Goal: Check status: Check status

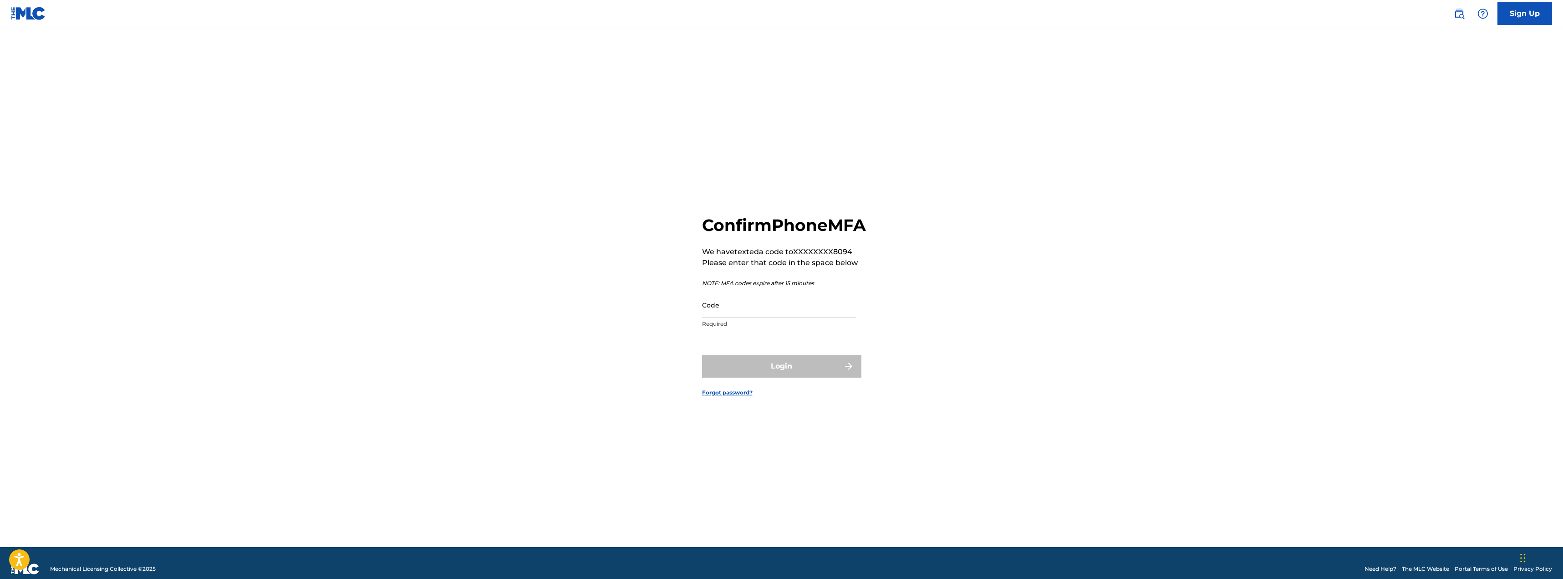
click at [1200, 187] on main "Confirm Phone MFA We have texted a code to XXXXXXXX8094 Please enter that code …" at bounding box center [781, 287] width 1563 height 520
click at [780, 318] on input "Code" at bounding box center [779, 305] width 154 height 26
paste input "327963"
type input "327963"
click at [789, 371] on button "Login" at bounding box center [781, 366] width 159 height 23
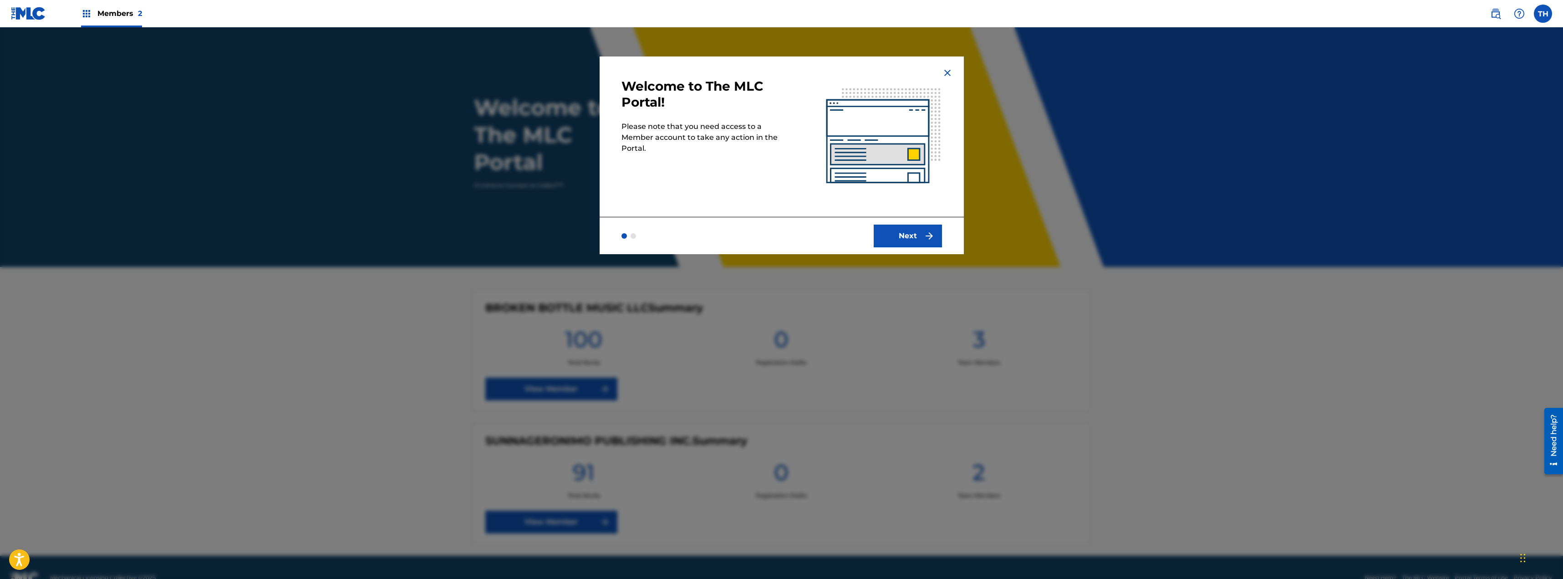
click at [947, 70] on img at bounding box center [947, 72] width 11 height 11
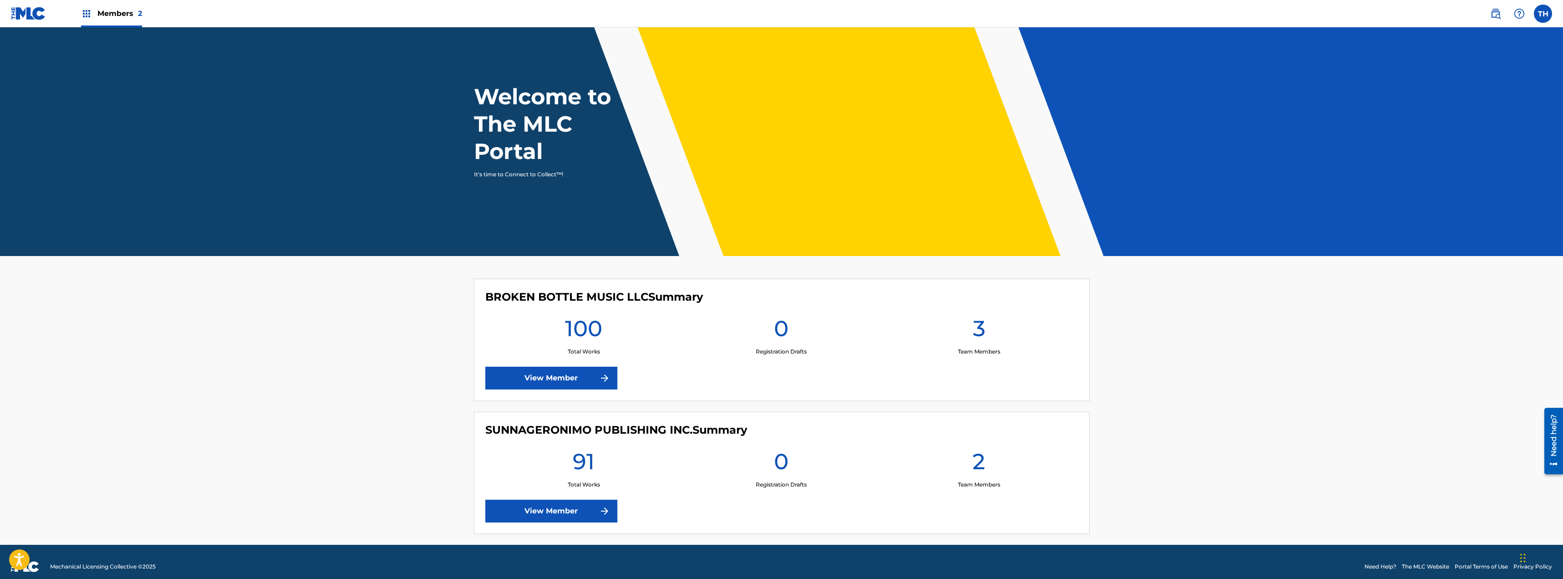
scroll to position [20, 0]
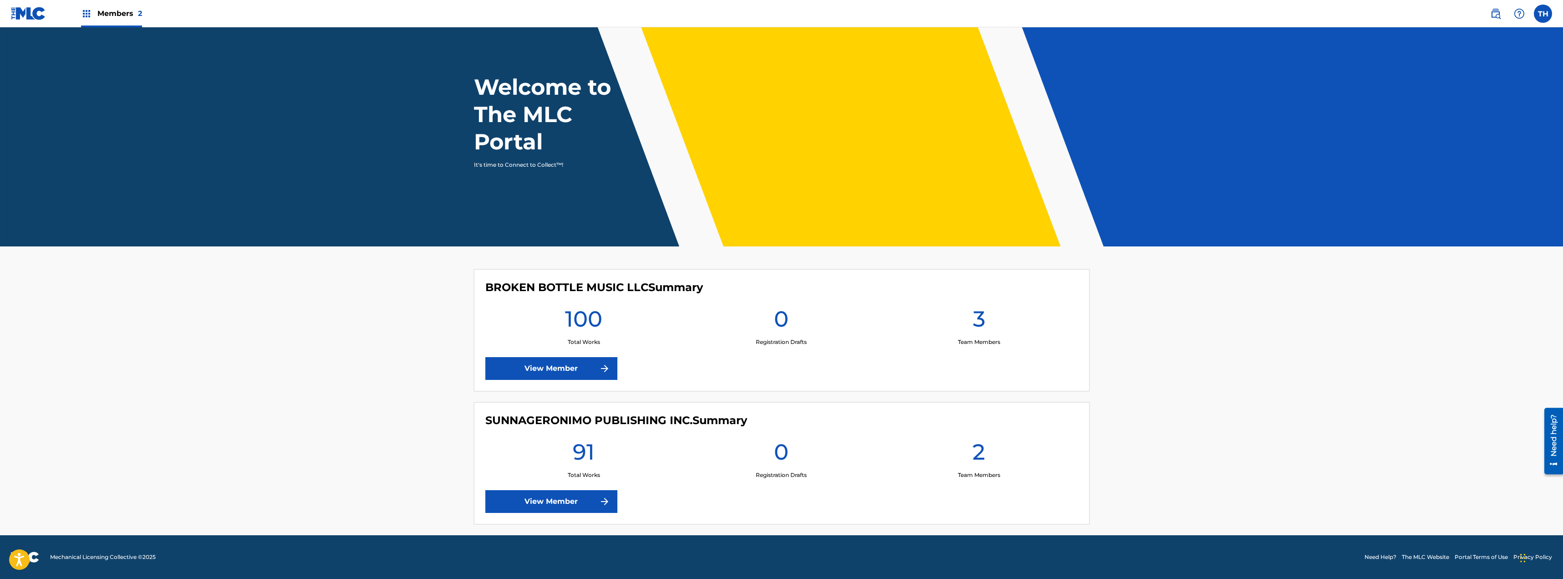
click at [574, 507] on link "View Member" at bounding box center [551, 501] width 132 height 23
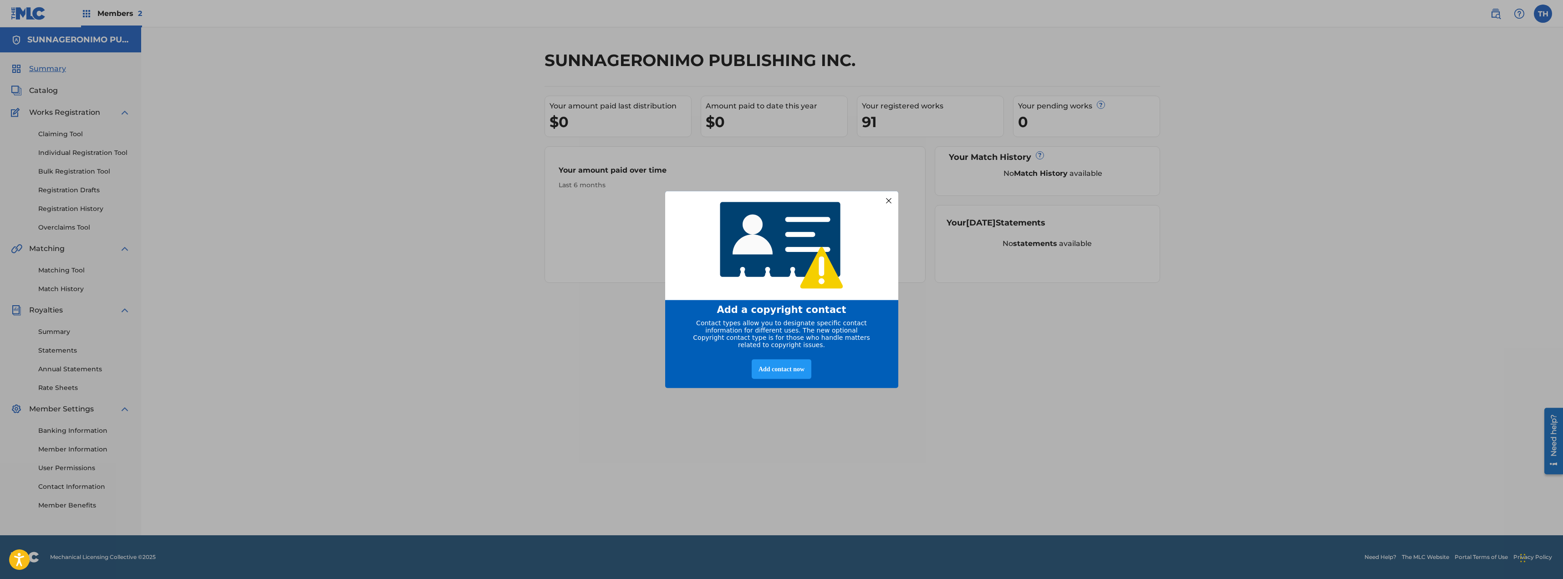
click at [884, 204] on div at bounding box center [888, 200] width 12 height 12
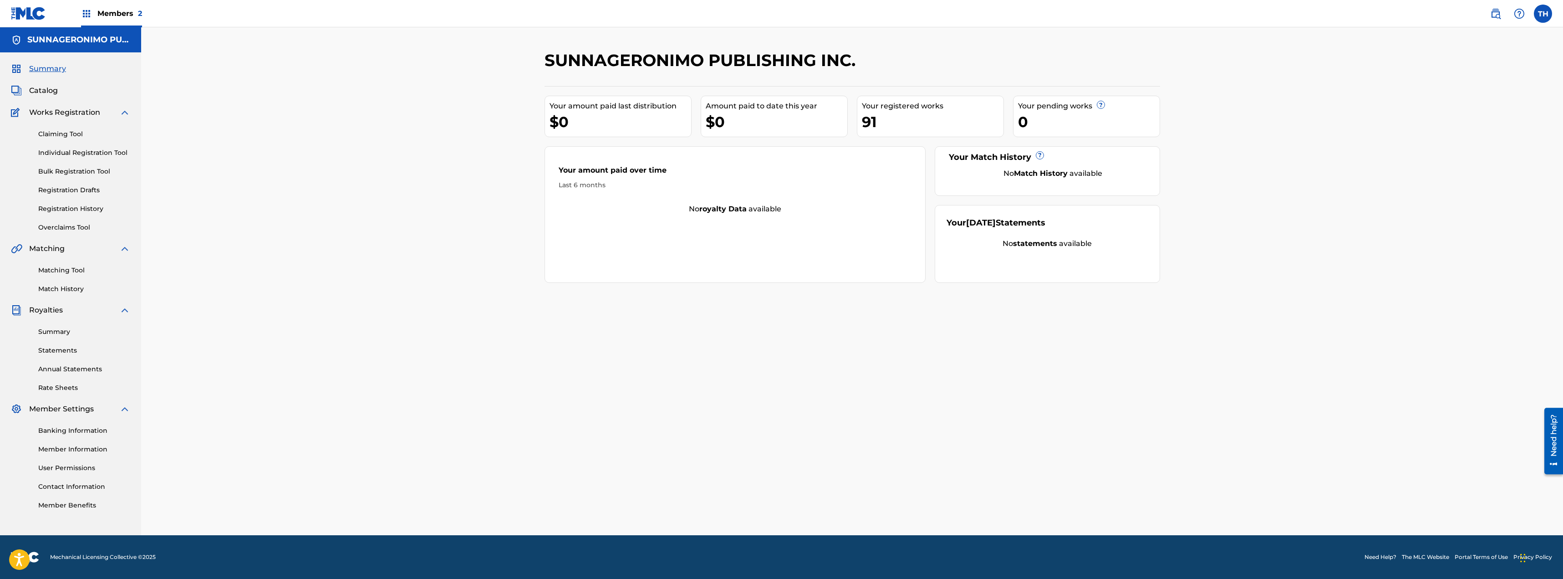
click at [59, 349] on link "Statements" at bounding box center [84, 351] width 92 height 10
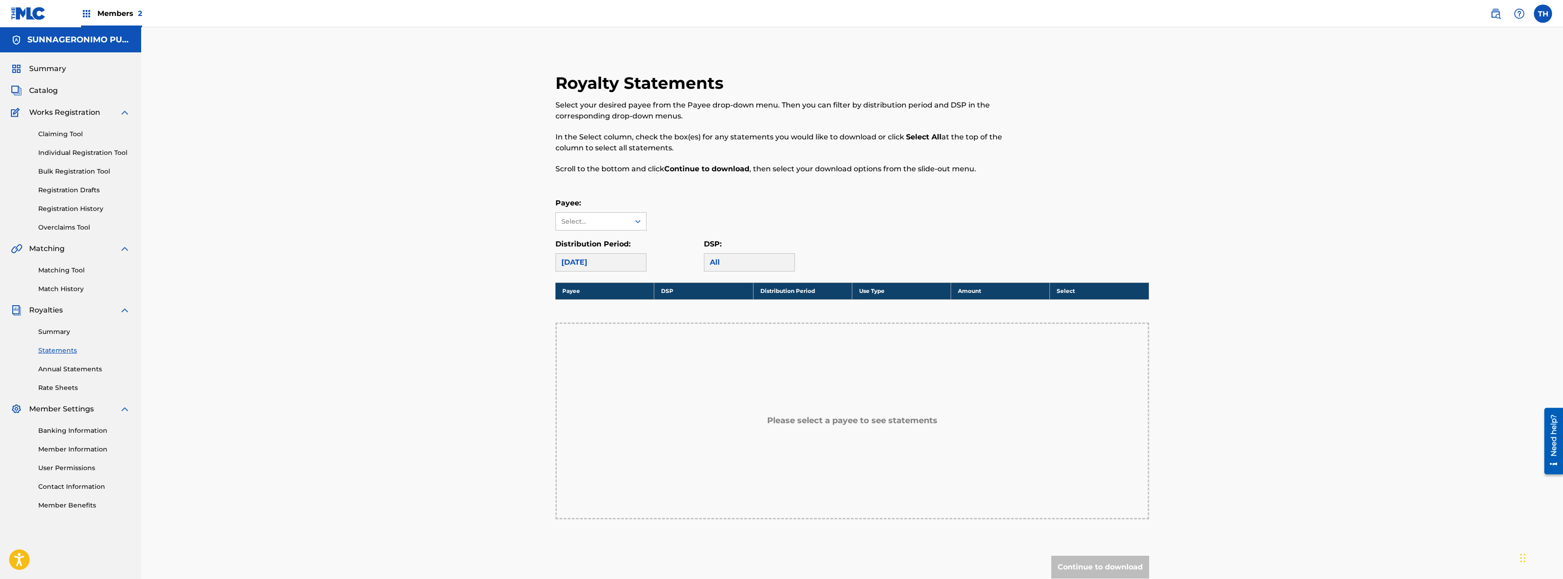
click at [805, 421] on h5 "Please select a payee to see statements" at bounding box center [852, 420] width 170 height 10
click at [929, 414] on div "Please select a payee to see statements" at bounding box center [853, 420] width 594 height 197
drag, startPoint x: 930, startPoint y: 413, endPoint x: 927, endPoint y: 402, distance: 11.4
click at [930, 413] on div "Please select a payee to see statements" at bounding box center [853, 420] width 594 height 197
drag, startPoint x: 926, startPoint y: 398, endPoint x: 906, endPoint y: 372, distance: 32.8
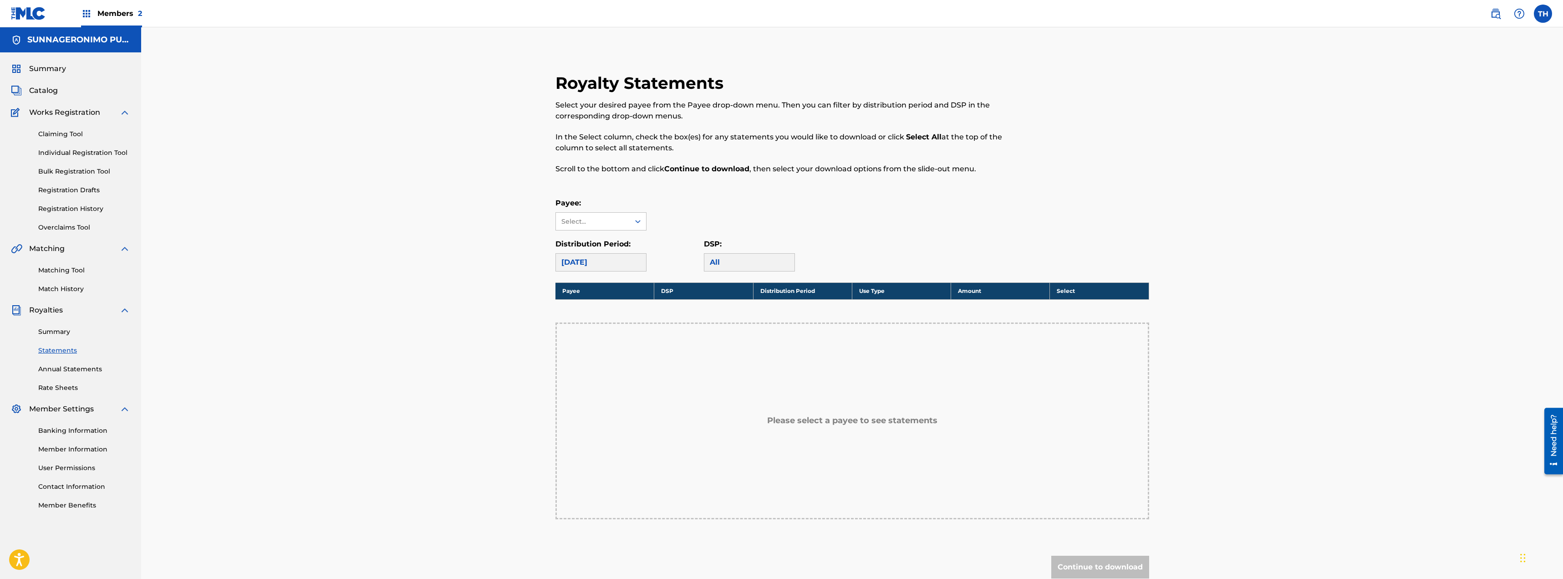
click at [925, 396] on div "Please select a payee to see statements" at bounding box center [853, 420] width 594 height 197
click at [632, 220] on div at bounding box center [638, 221] width 16 height 16
click at [619, 241] on div "No options" at bounding box center [601, 239] width 90 height 18
click at [717, 226] on div "Payee: Select..." at bounding box center [853, 214] width 594 height 33
click at [622, 262] on div "[DATE]" at bounding box center [601, 262] width 91 height 18
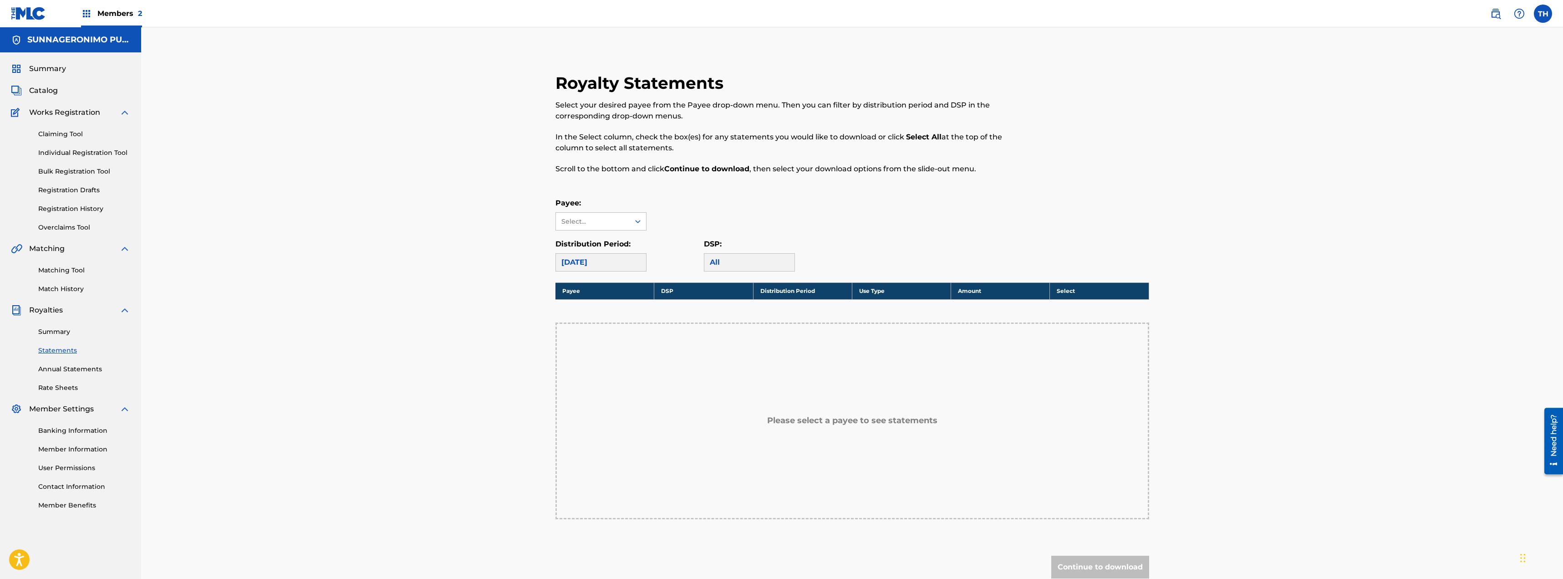
click at [582, 264] on div "[DATE]" at bounding box center [601, 262] width 91 height 18
click at [642, 261] on div "[DATE]" at bounding box center [601, 262] width 91 height 18
click at [732, 261] on div "All" at bounding box center [749, 262] width 91 height 18
click at [620, 222] on div "Select..." at bounding box center [592, 222] width 62 height 10
click at [615, 240] on div "No options" at bounding box center [601, 239] width 90 height 18
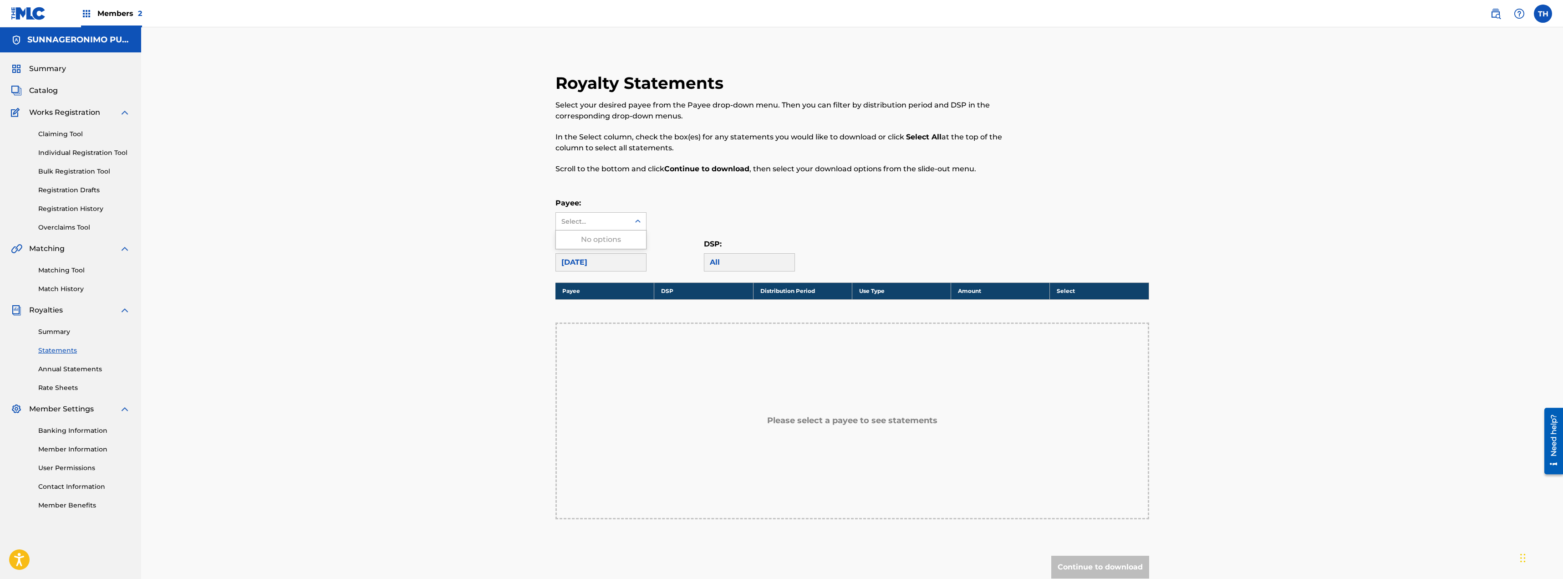
click at [586, 263] on div "[DATE]" at bounding box center [601, 262] width 91 height 18
click at [579, 263] on div "[DATE]" at bounding box center [601, 262] width 91 height 18
click at [579, 262] on div "[DATE]" at bounding box center [601, 262] width 91 height 18
click at [635, 264] on div "[DATE]" at bounding box center [601, 262] width 91 height 18
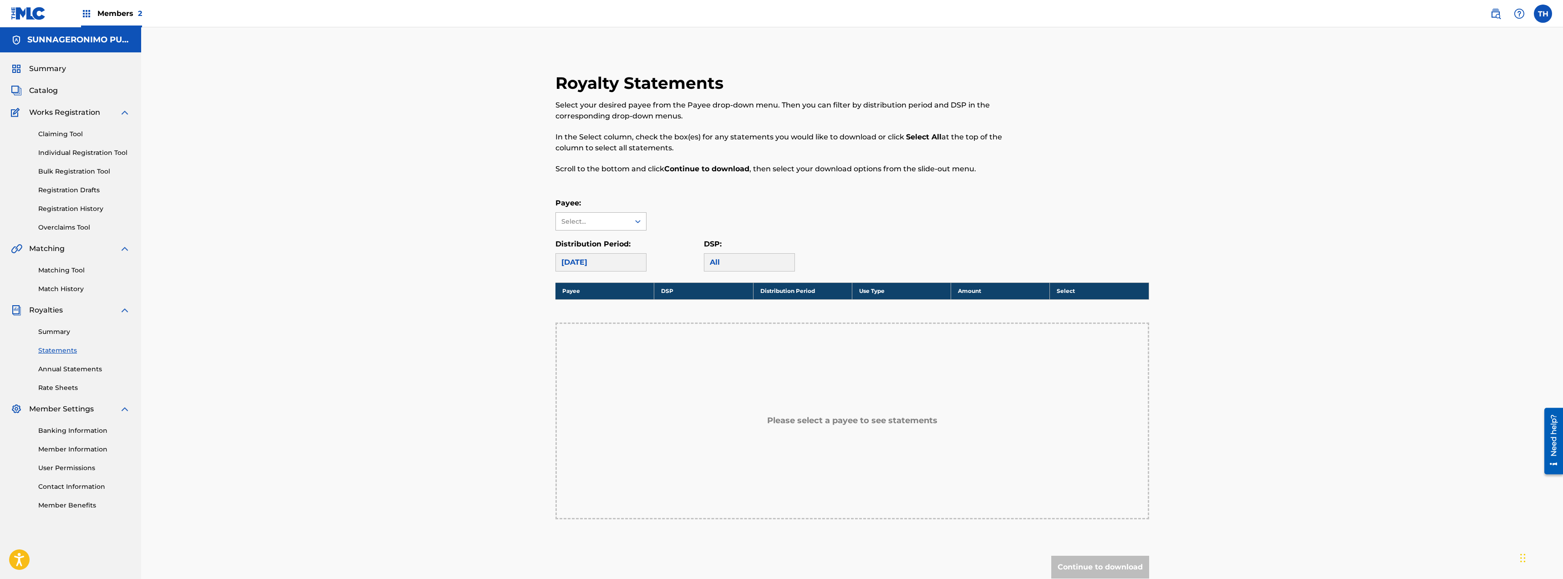
click at [639, 222] on icon at bounding box center [637, 221] width 5 height 3
click at [54, 334] on link "Summary" at bounding box center [84, 332] width 92 height 10
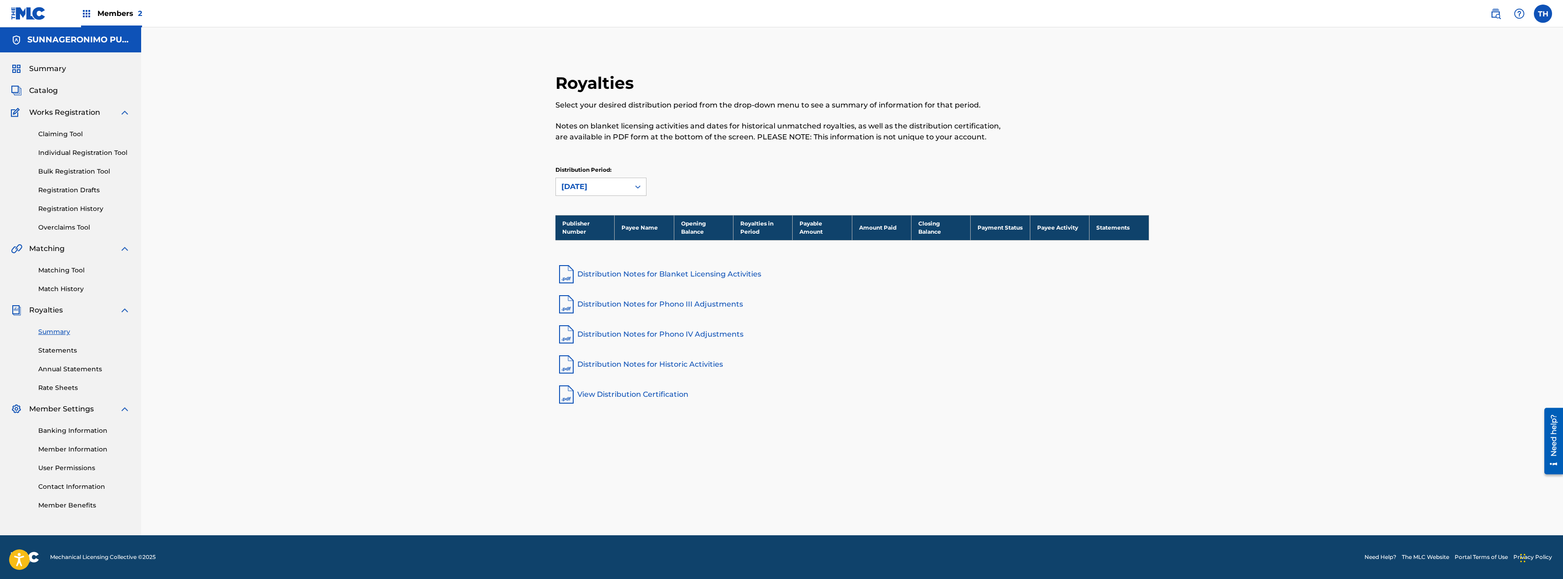
click at [62, 372] on link "Annual Statements" at bounding box center [84, 369] width 92 height 10
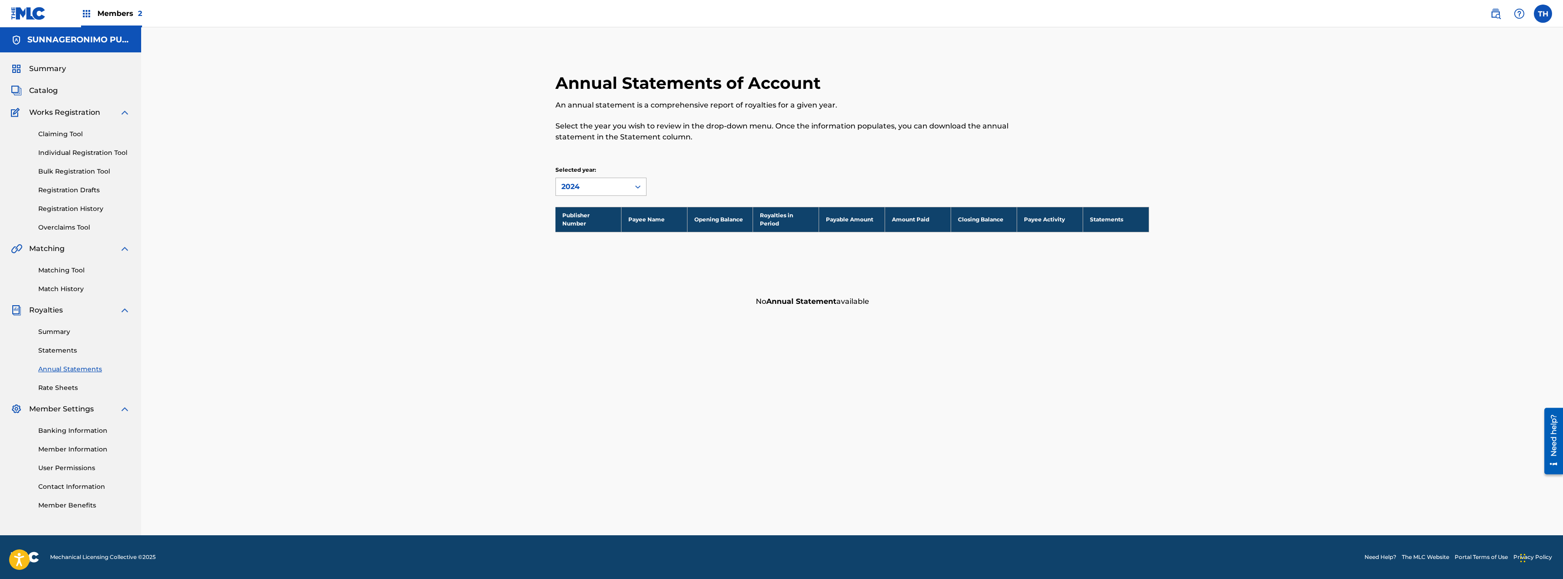
click at [645, 193] on div at bounding box center [638, 186] width 16 height 16
click at [606, 231] on div "2023" at bounding box center [601, 230] width 90 height 23
click at [635, 191] on icon at bounding box center [637, 186] width 9 height 9
click at [588, 277] on div "2021" at bounding box center [601, 275] width 90 height 23
click at [644, 191] on div at bounding box center [638, 186] width 16 height 16
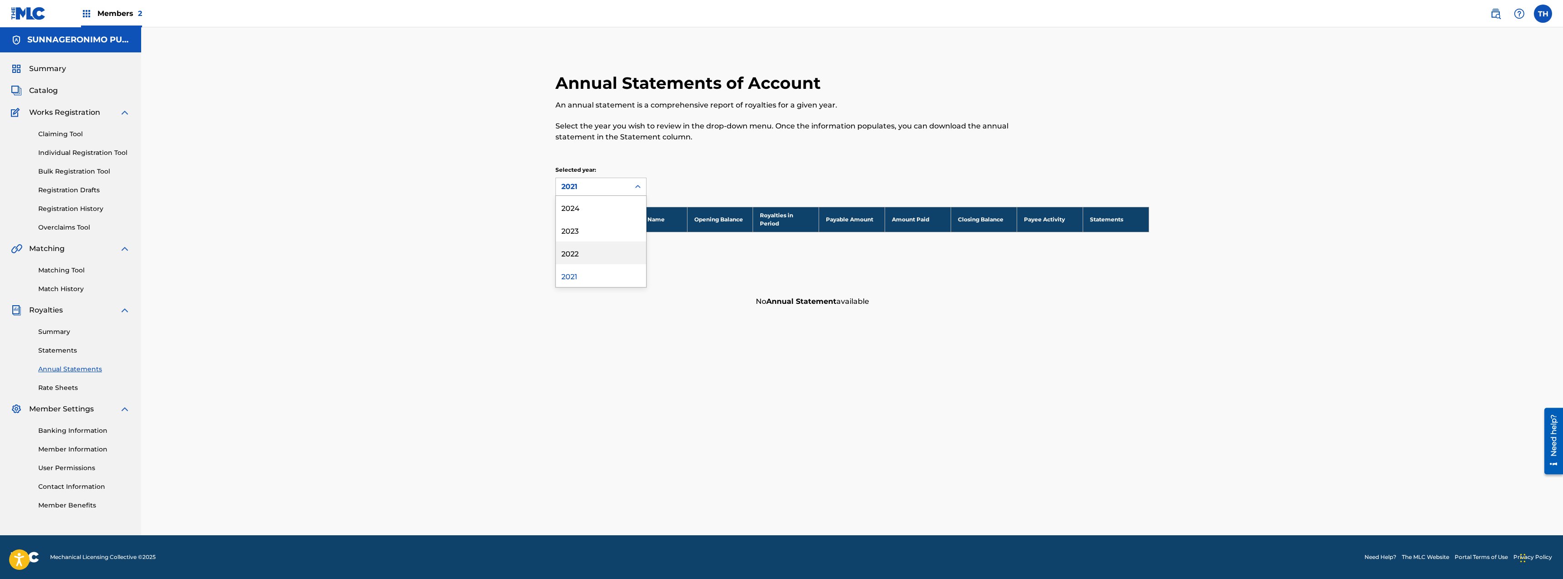
click at [602, 247] on div "2022" at bounding box center [601, 252] width 90 height 23
click at [76, 68] on div "Summary" at bounding box center [70, 68] width 119 height 11
click at [56, 68] on span "Summary" at bounding box center [47, 68] width 37 height 11
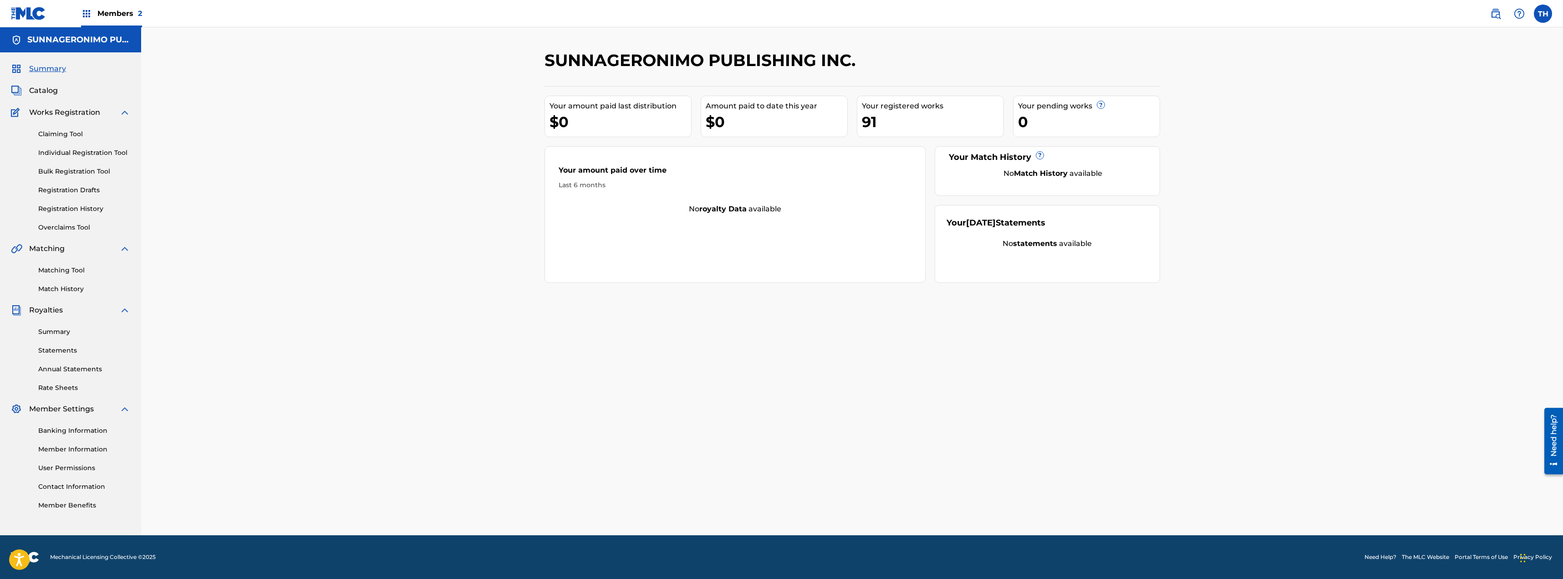
click at [898, 116] on div "91" at bounding box center [933, 122] width 142 height 20
click at [72, 370] on link "Annual Statements" at bounding box center [84, 369] width 92 height 10
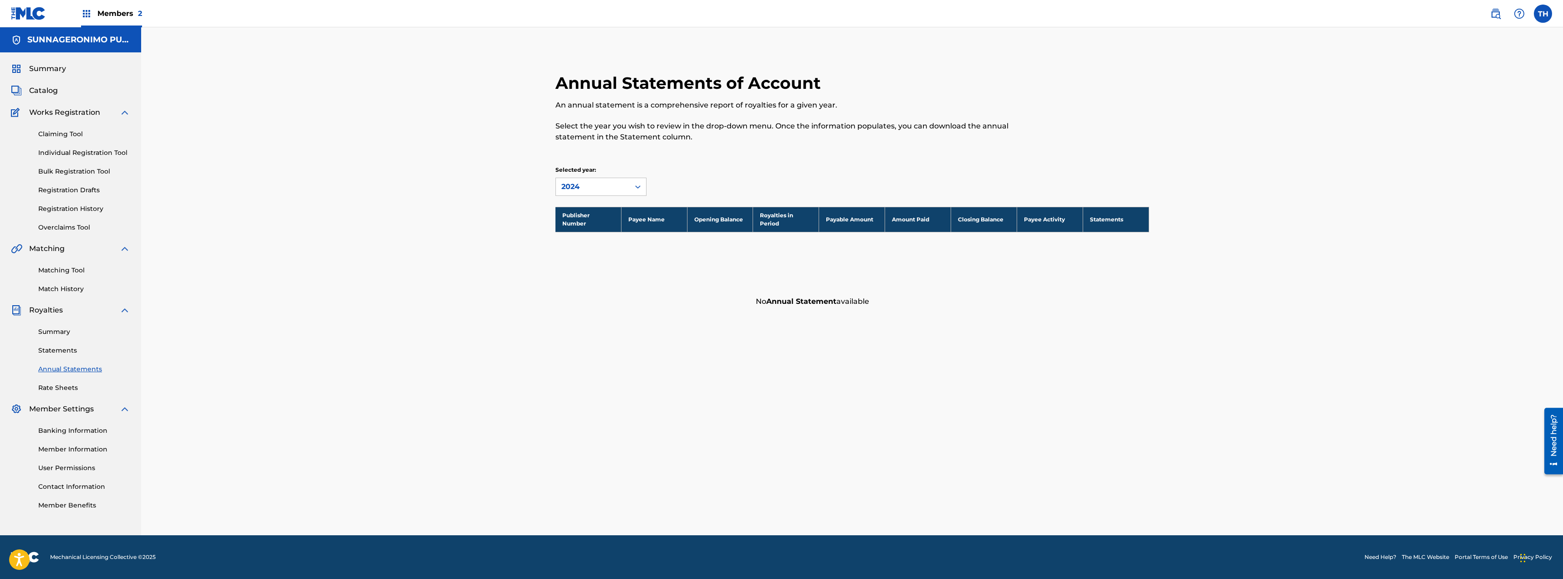
click at [76, 434] on link "Banking Information" at bounding box center [84, 431] width 92 height 10
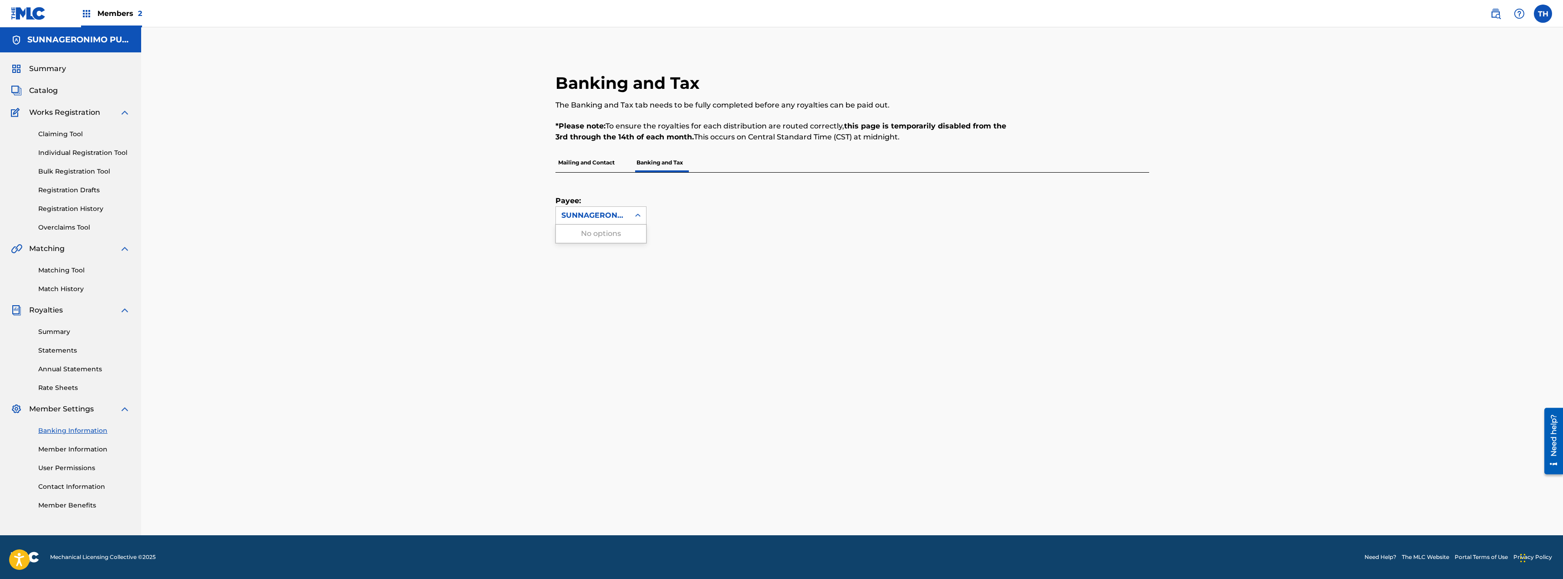
click at [640, 210] on div at bounding box center [638, 215] width 16 height 16
click at [704, 194] on div "Payee: SUNNAGERONIMO PUBLISHING INC." at bounding box center [842, 199] width 572 height 52
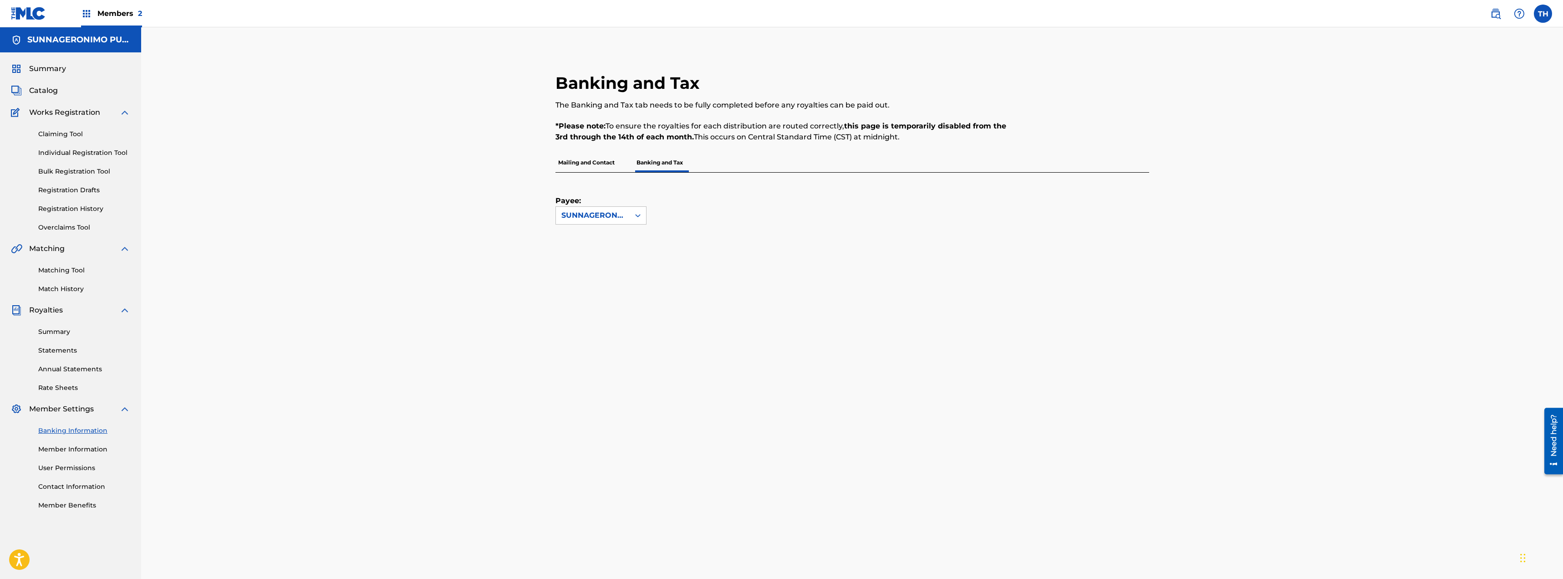
click at [59, 332] on link "Summary" at bounding box center [84, 332] width 92 height 10
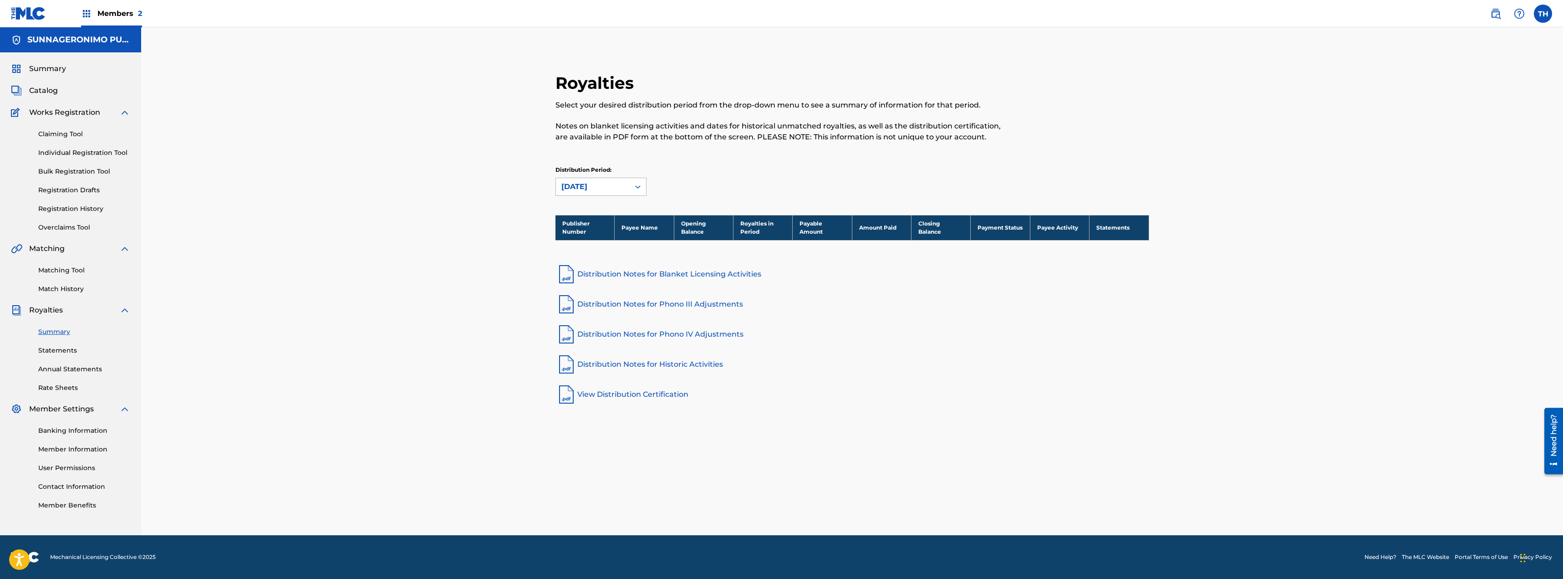
click at [640, 186] on icon at bounding box center [637, 186] width 5 height 3
click at [612, 277] on div "[DATE]" at bounding box center [601, 275] width 90 height 23
click at [634, 189] on icon at bounding box center [637, 186] width 9 height 9
click at [849, 173] on div "Distribution Period: [DATE]" at bounding box center [853, 181] width 594 height 30
click at [670, 396] on link "View Distribution Certification" at bounding box center [853, 394] width 594 height 22
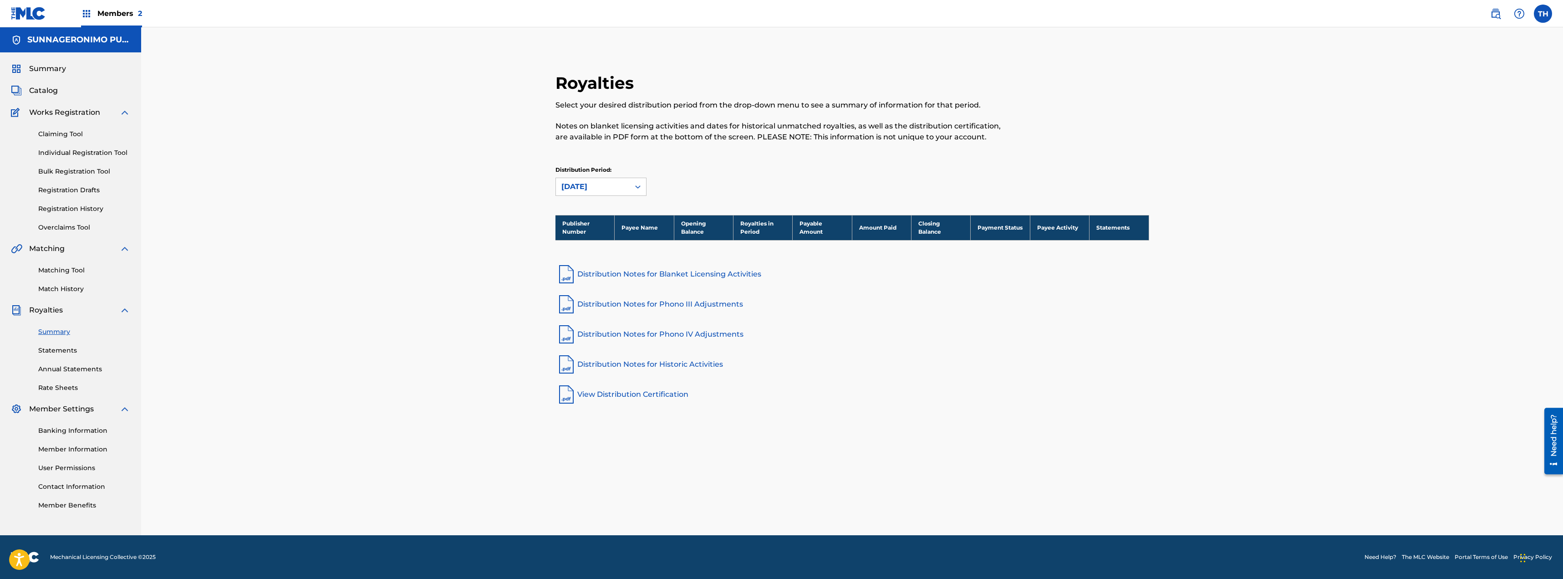
click at [71, 375] on div "Summary Statements Annual Statements Rate Sheets" at bounding box center [70, 354] width 119 height 77
click at [72, 371] on link "Annual Statements" at bounding box center [84, 369] width 92 height 10
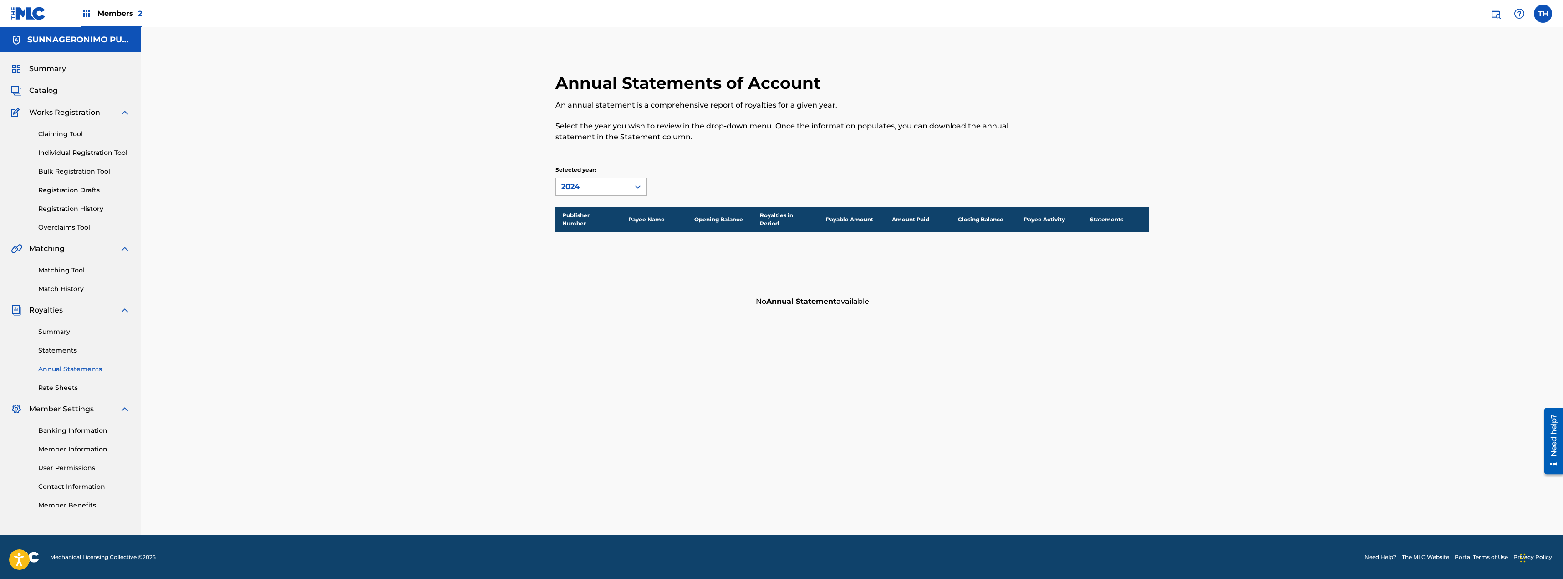
click at [637, 188] on icon at bounding box center [637, 186] width 5 height 3
click at [601, 229] on div "2023" at bounding box center [601, 230] width 90 height 23
click at [66, 349] on link "Statements" at bounding box center [84, 351] width 92 height 10
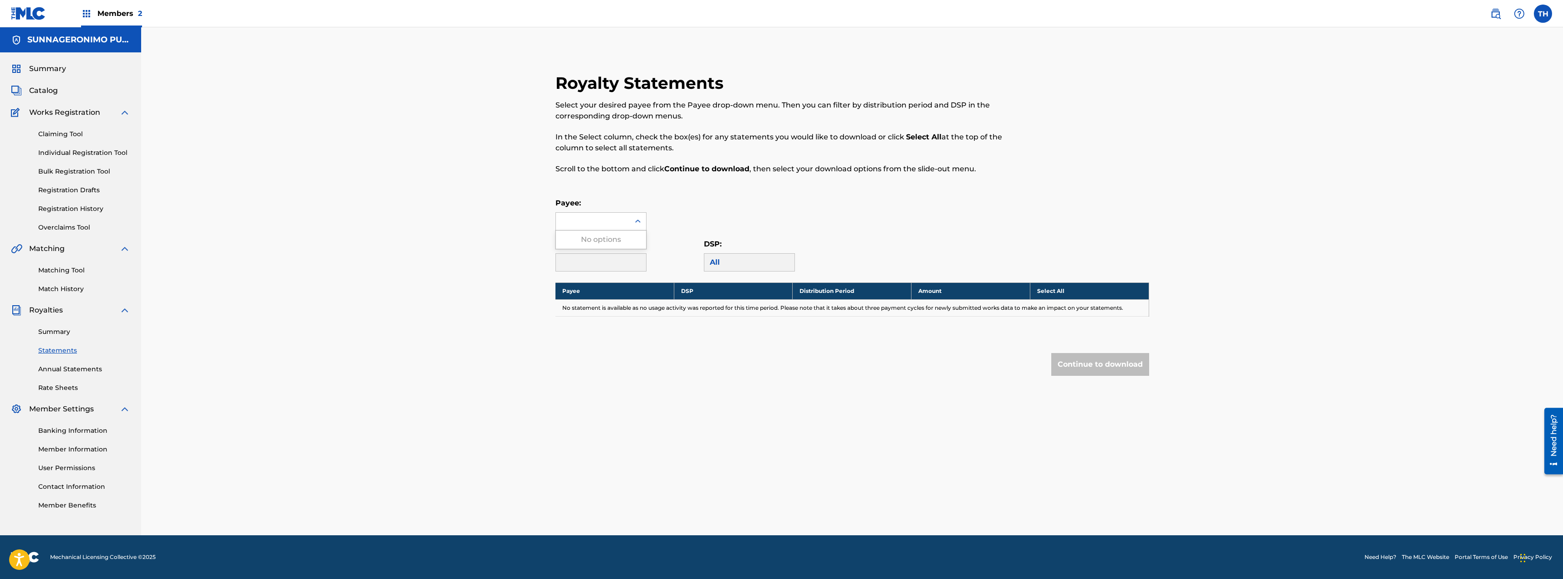
click at [643, 226] on div at bounding box center [638, 221] width 16 height 16
click at [614, 239] on div "No options" at bounding box center [601, 239] width 90 height 18
drag, startPoint x: 624, startPoint y: 239, endPoint x: 594, endPoint y: 243, distance: 30.3
click at [594, 243] on div "No options" at bounding box center [601, 239] width 90 height 18
click at [1313, 98] on div "Royalty Statements Select your desired payee from the Payee drop-down menu. The…" at bounding box center [852, 281] width 1422 height 508
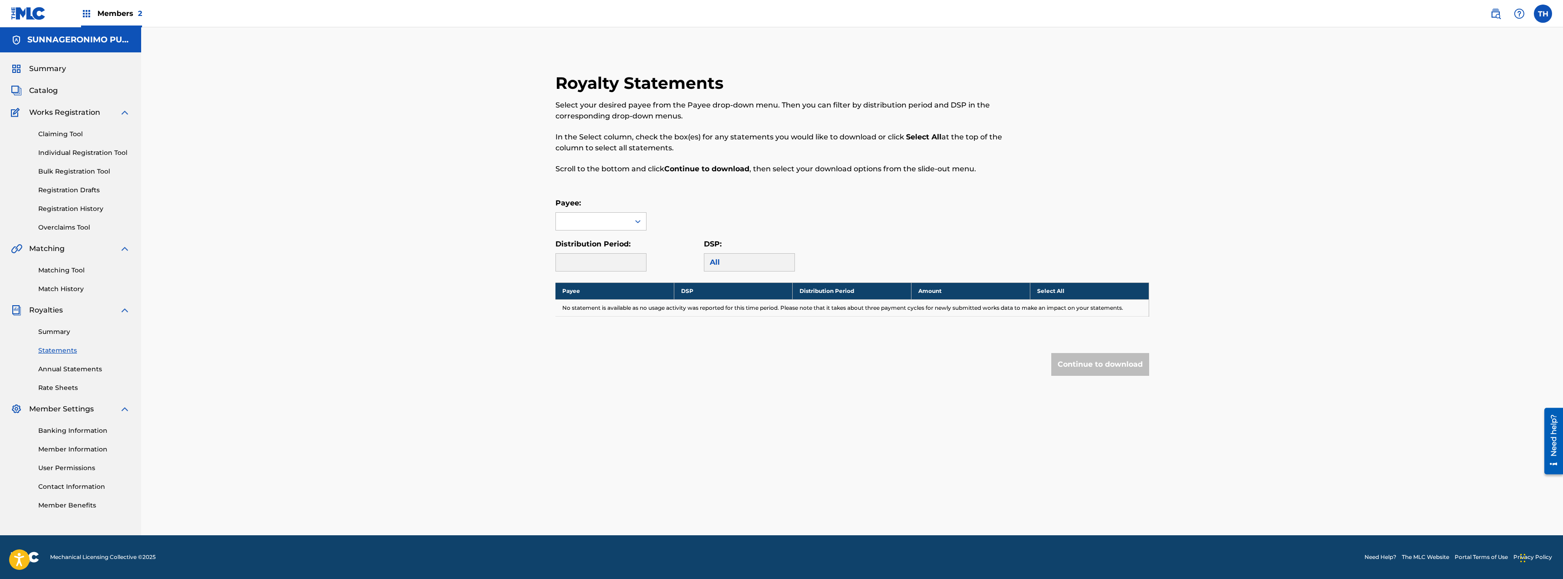
click at [740, 263] on div "All" at bounding box center [749, 262] width 91 height 18
drag, startPoint x: 740, startPoint y: 263, endPoint x: 709, endPoint y: 265, distance: 31.5
click at [731, 265] on div "All" at bounding box center [749, 262] width 91 height 18
click at [701, 264] on div "Distribution Period:" at bounding box center [630, 255] width 148 height 33
click at [634, 265] on div at bounding box center [601, 262] width 91 height 18
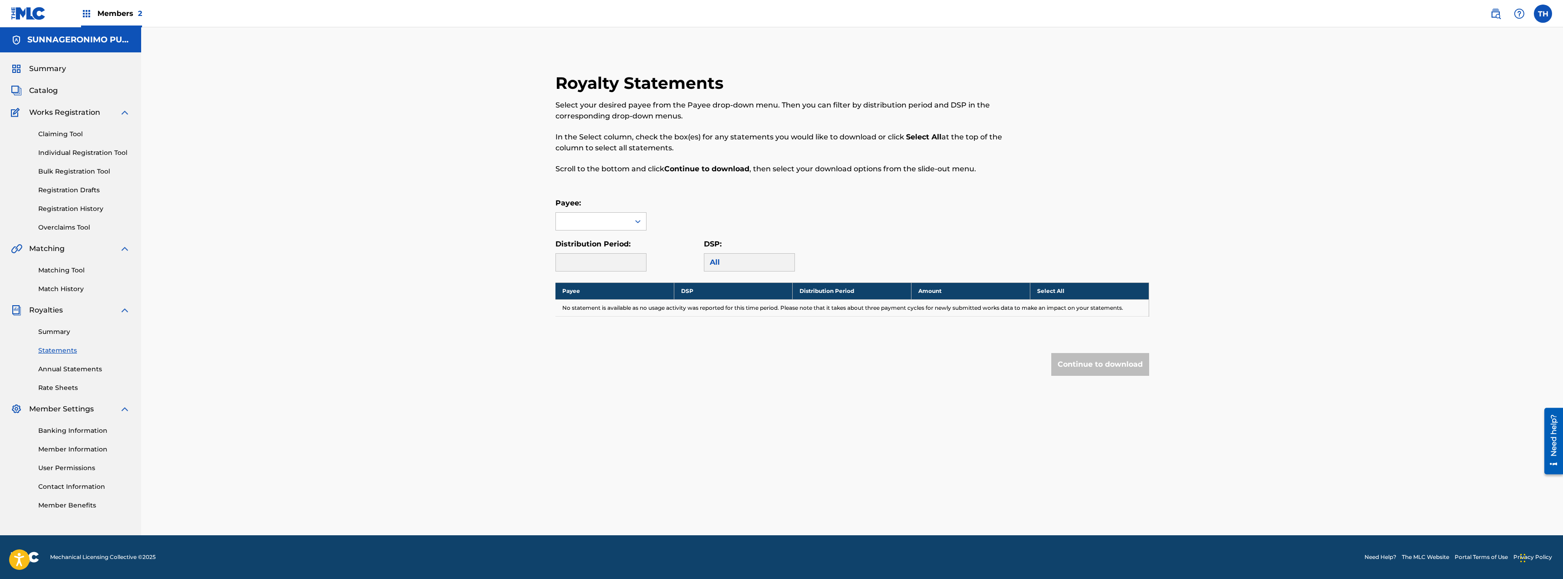
click at [293, 97] on div "Royalty Statements Select your desired payee from the Payee drop-down menu. The…" at bounding box center [852, 281] width 1422 height 508
click at [640, 226] on div at bounding box center [638, 221] width 16 height 16
click at [622, 241] on div "No options" at bounding box center [601, 239] width 90 height 18
drag, startPoint x: 609, startPoint y: 241, endPoint x: 576, endPoint y: 236, distance: 33.7
click at [579, 238] on div "No options" at bounding box center [601, 239] width 90 height 18
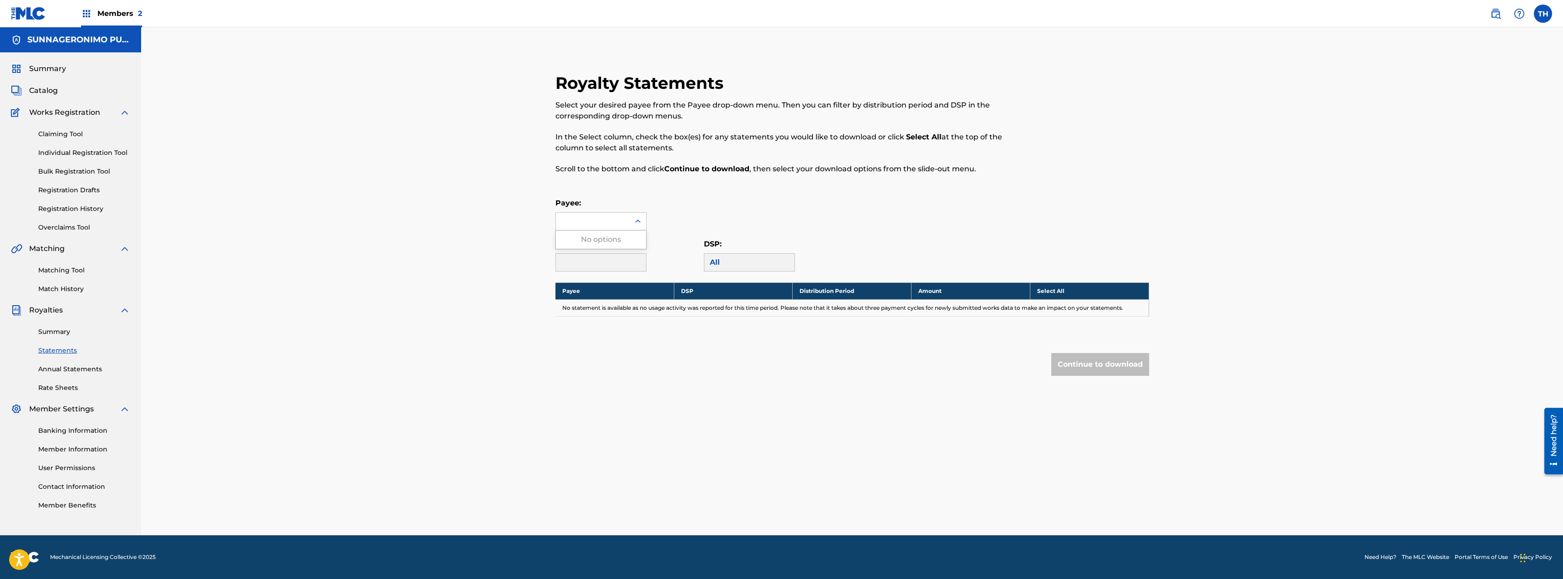
drag, startPoint x: 573, startPoint y: 222, endPoint x: 578, endPoint y: 221, distance: 5.2
click at [574, 222] on div at bounding box center [593, 221] width 74 height 17
click at [602, 217] on div at bounding box center [593, 221] width 74 height 17
click at [108, 15] on span "Members 2" at bounding box center [119, 13] width 45 height 10
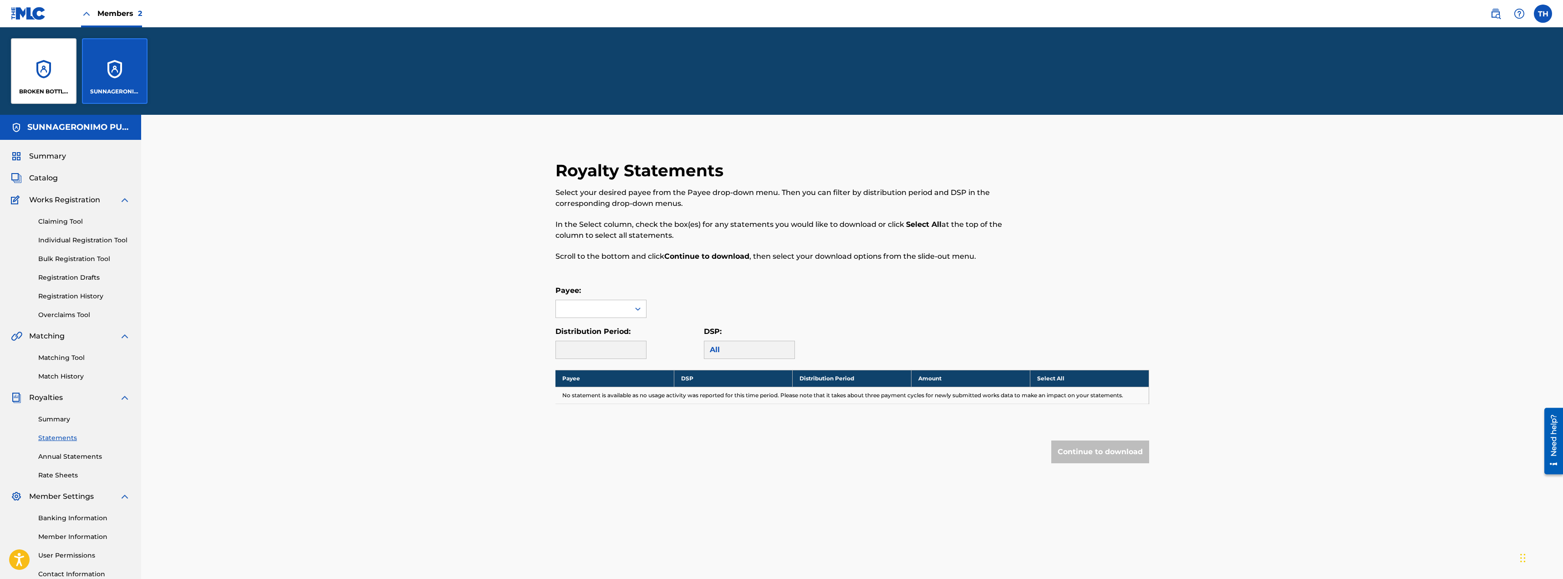
click at [58, 57] on div "BROKEN BOTTLE MUSIC LLC" at bounding box center [44, 71] width 66 height 66
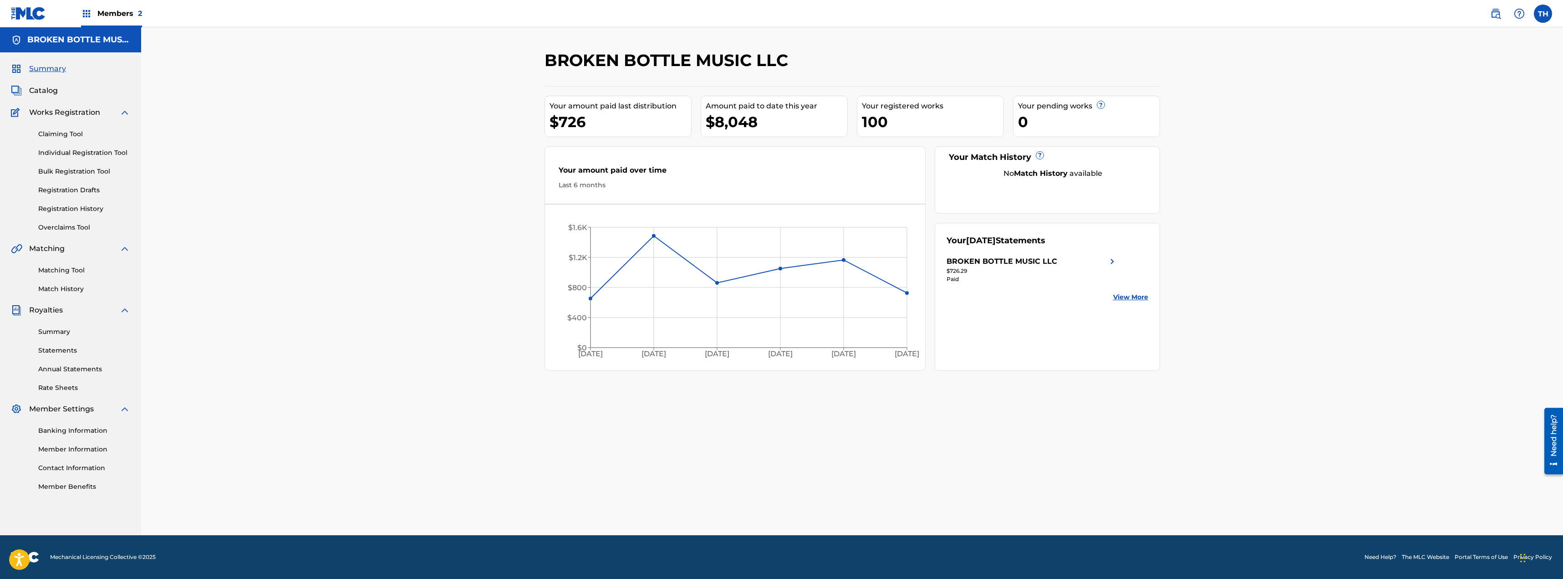
click at [62, 352] on link "Statements" at bounding box center [84, 351] width 92 height 10
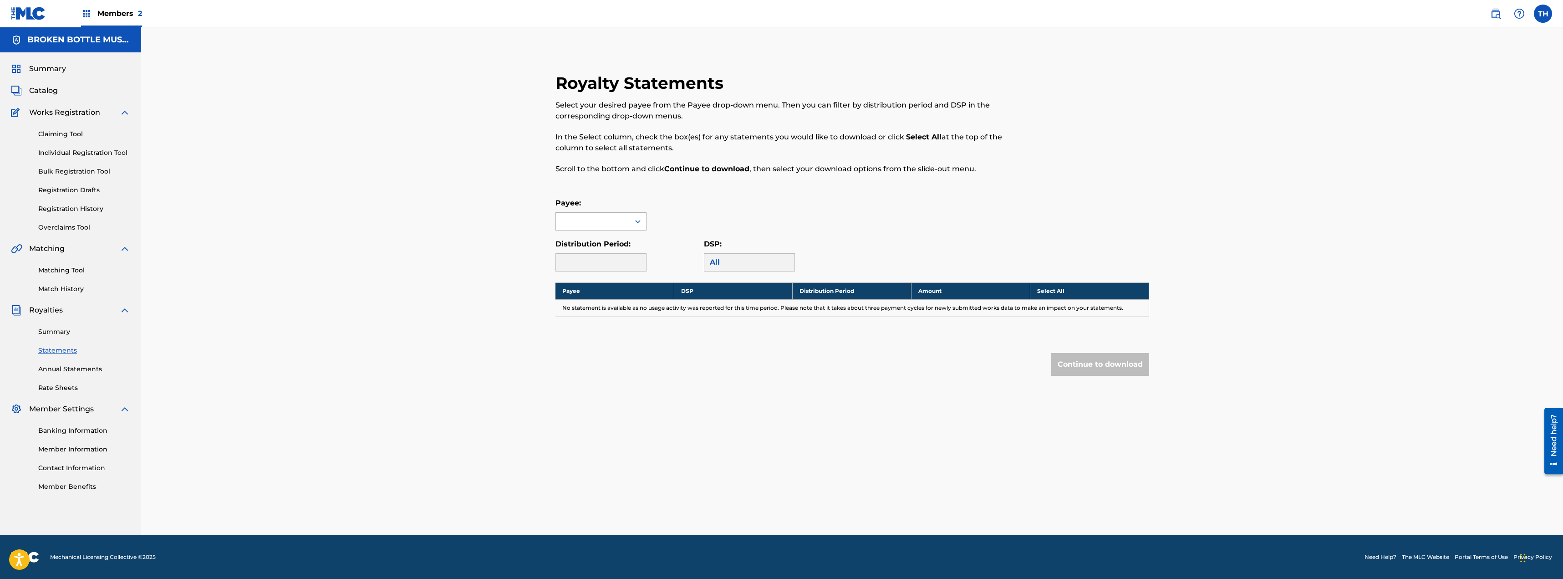
click at [644, 229] on div at bounding box center [638, 221] width 16 height 16
click at [621, 246] on div "BROKEN BOTTLE MUSIC LLC" at bounding box center [601, 247] width 90 height 34
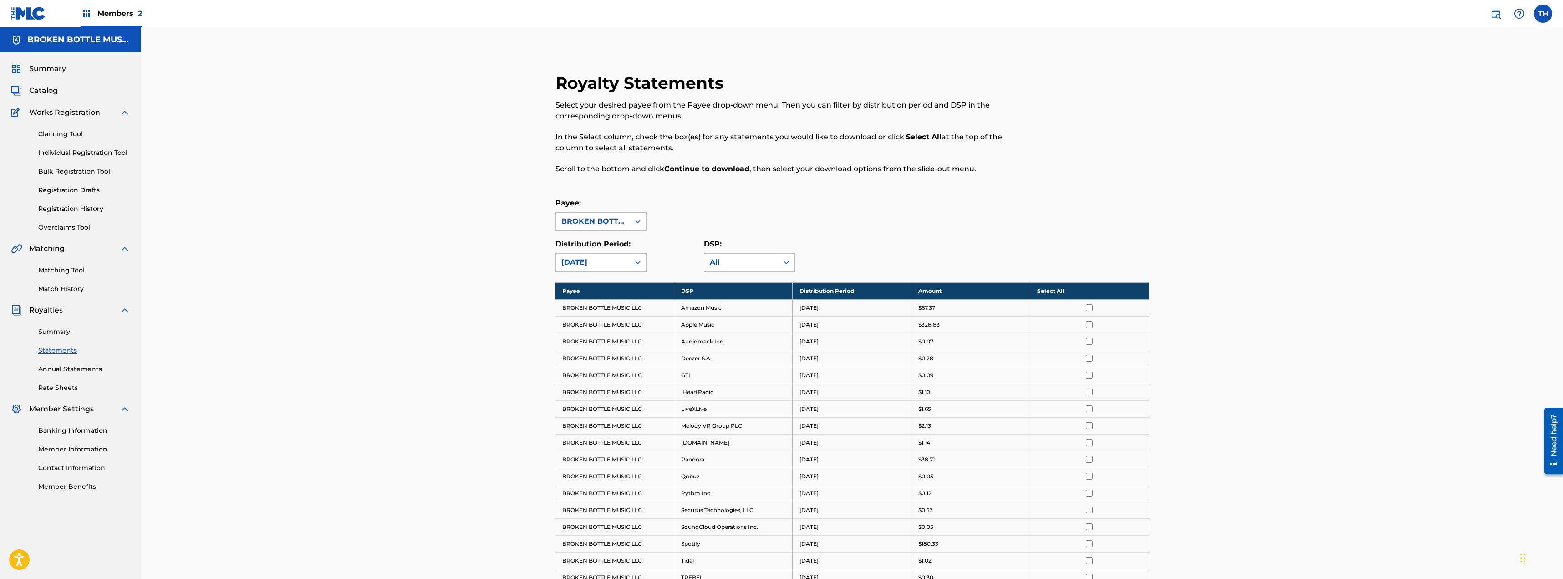
click at [84, 16] on img at bounding box center [86, 13] width 11 height 11
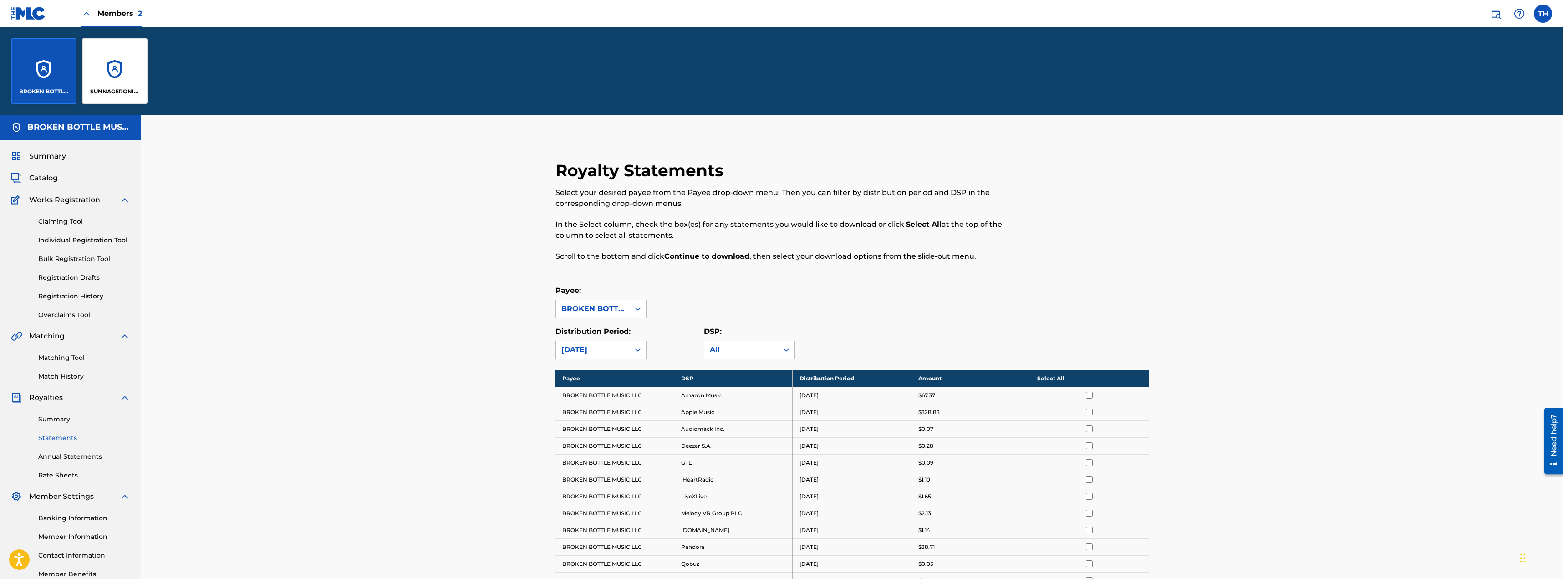
click at [90, 59] on div "SUNNAGERONIMO PUBLISHING INC." at bounding box center [115, 71] width 66 height 66
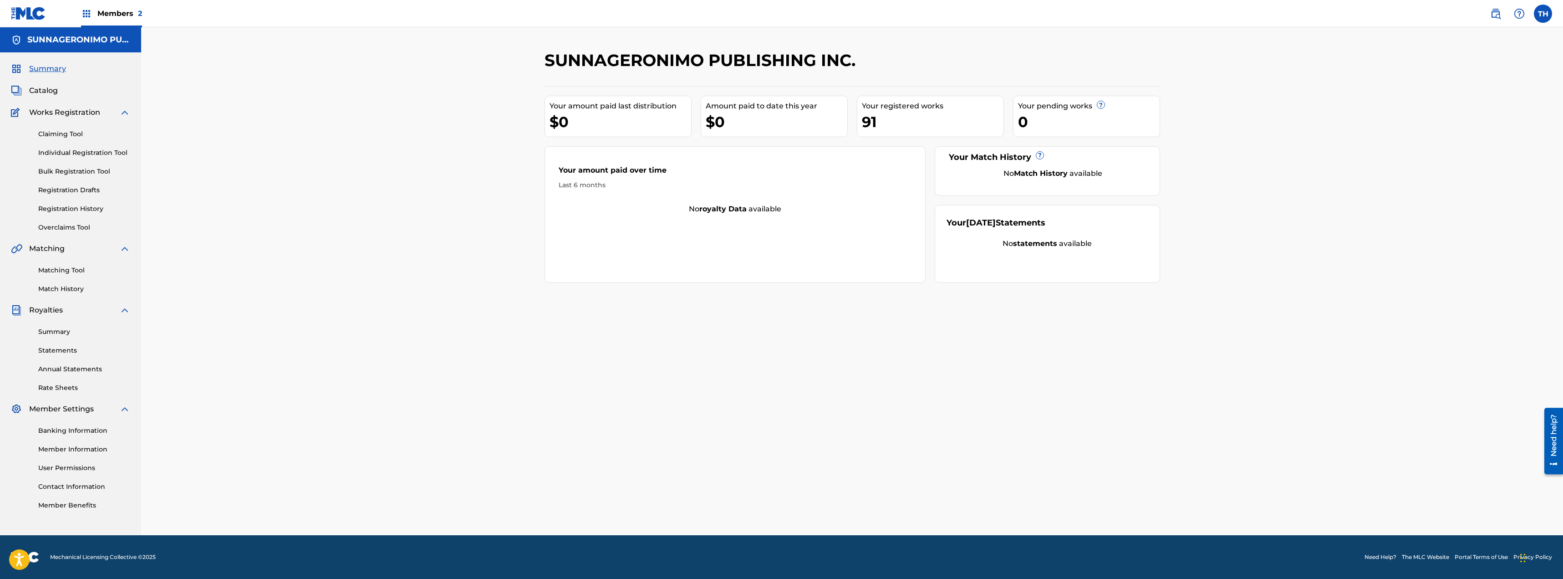
click at [75, 39] on h5 "SUNNAGERONIMO PUBLISHING INC." at bounding box center [78, 40] width 103 height 10
click at [92, 12] on img at bounding box center [86, 13] width 11 height 11
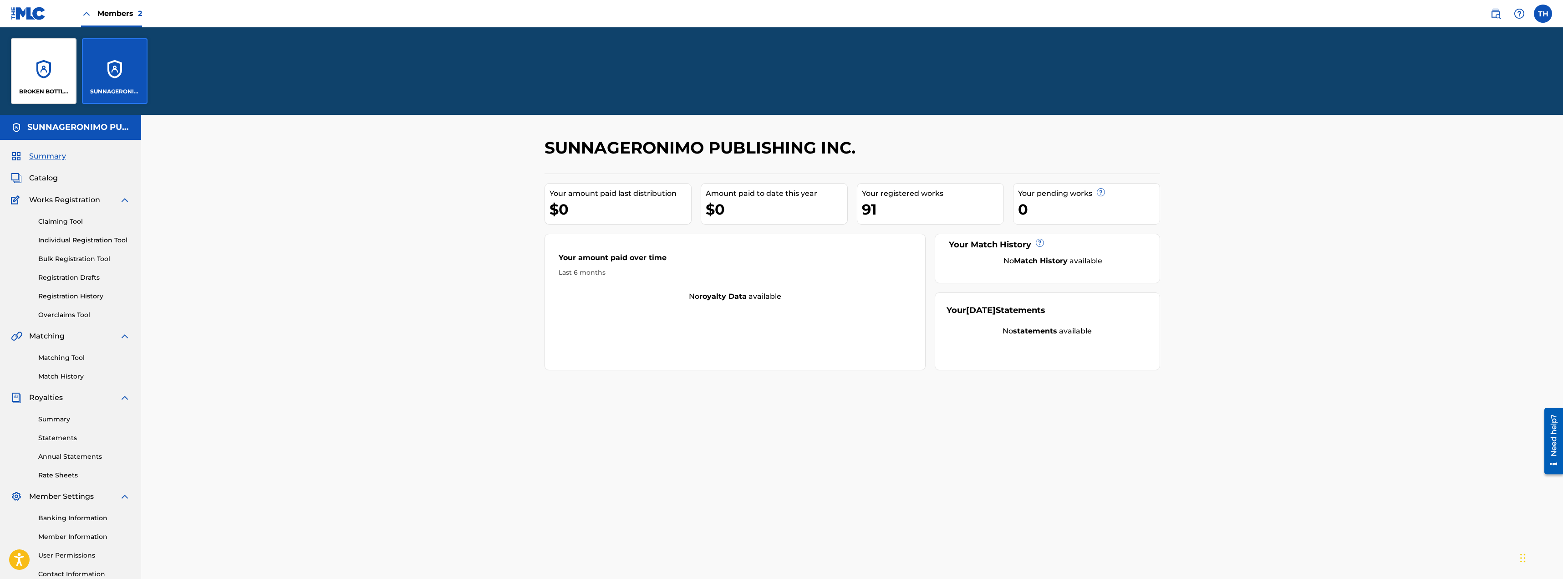
click at [80, 297] on link "Registration History" at bounding box center [84, 296] width 92 height 10
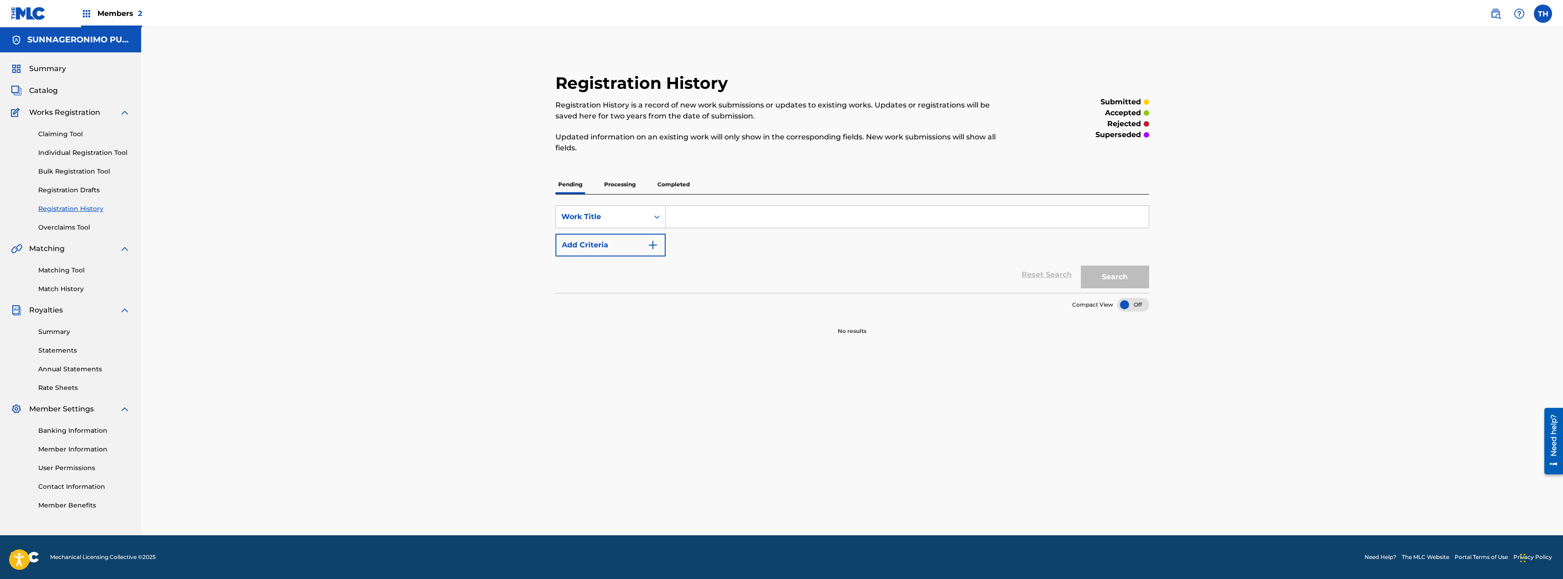
click at [615, 180] on p "Processing" at bounding box center [619, 184] width 37 height 19
click at [660, 187] on p "Completed" at bounding box center [674, 184] width 38 height 19
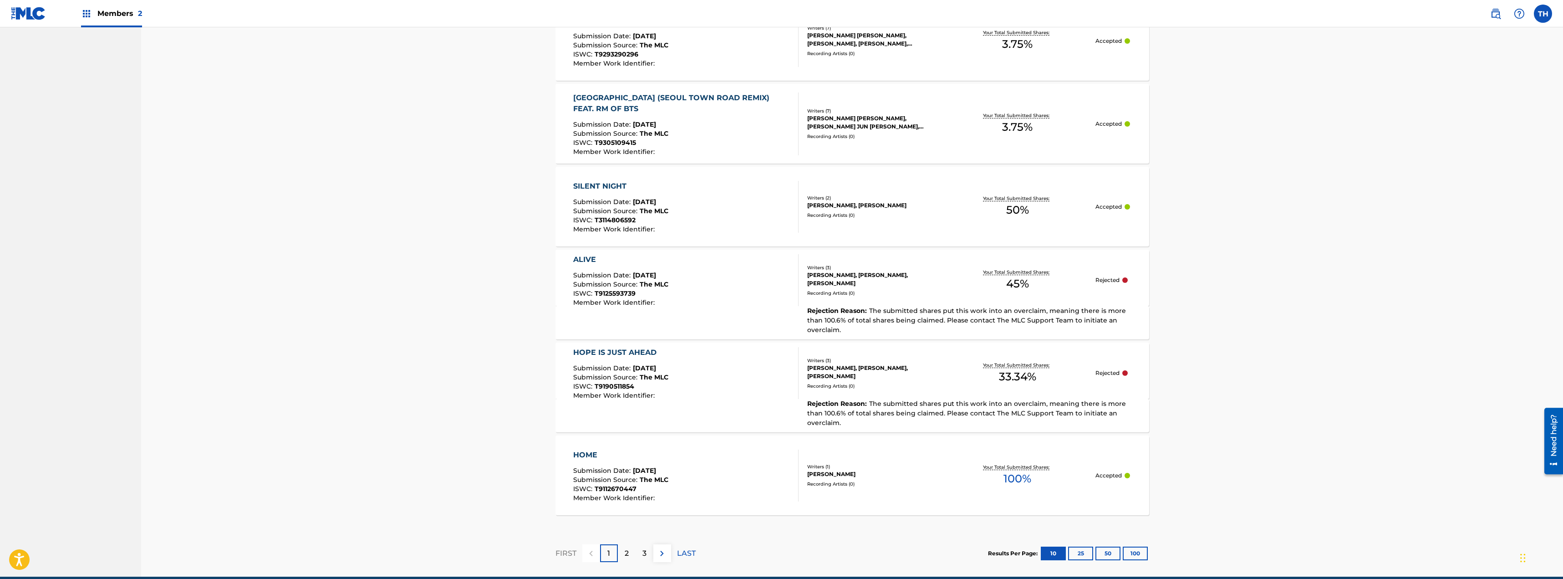
scroll to position [706, 0]
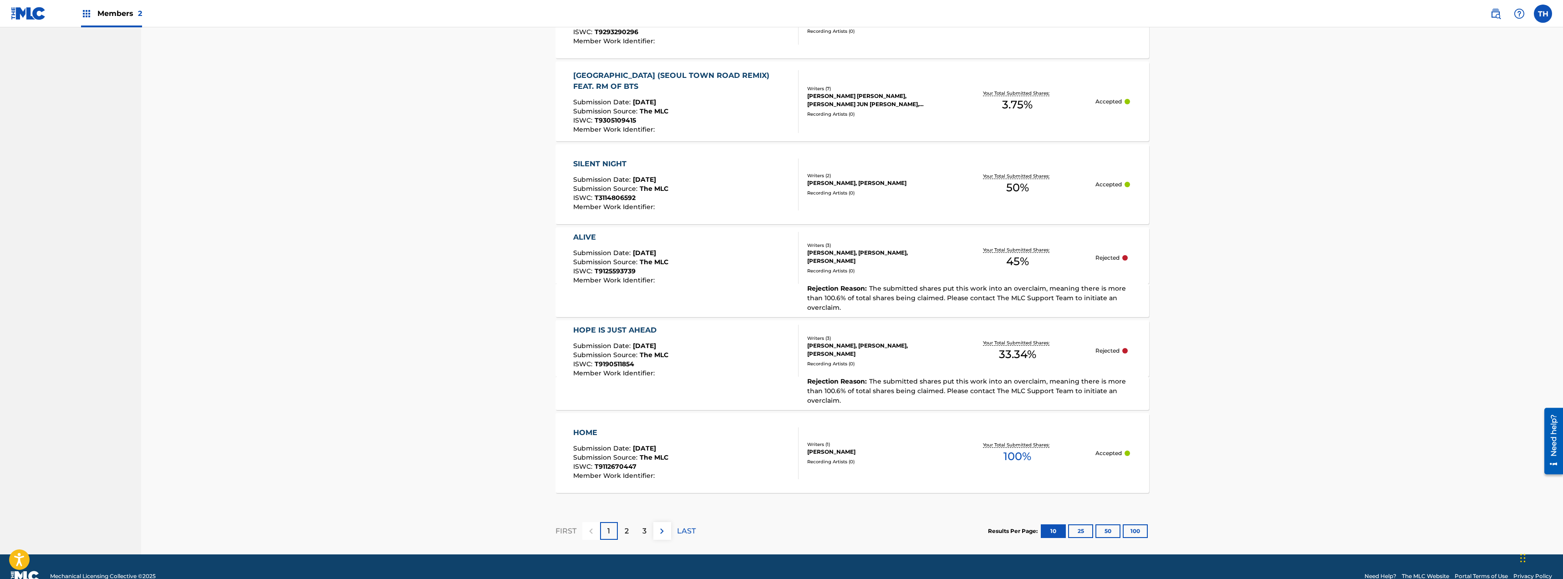
click at [634, 522] on div "2" at bounding box center [627, 531] width 18 height 18
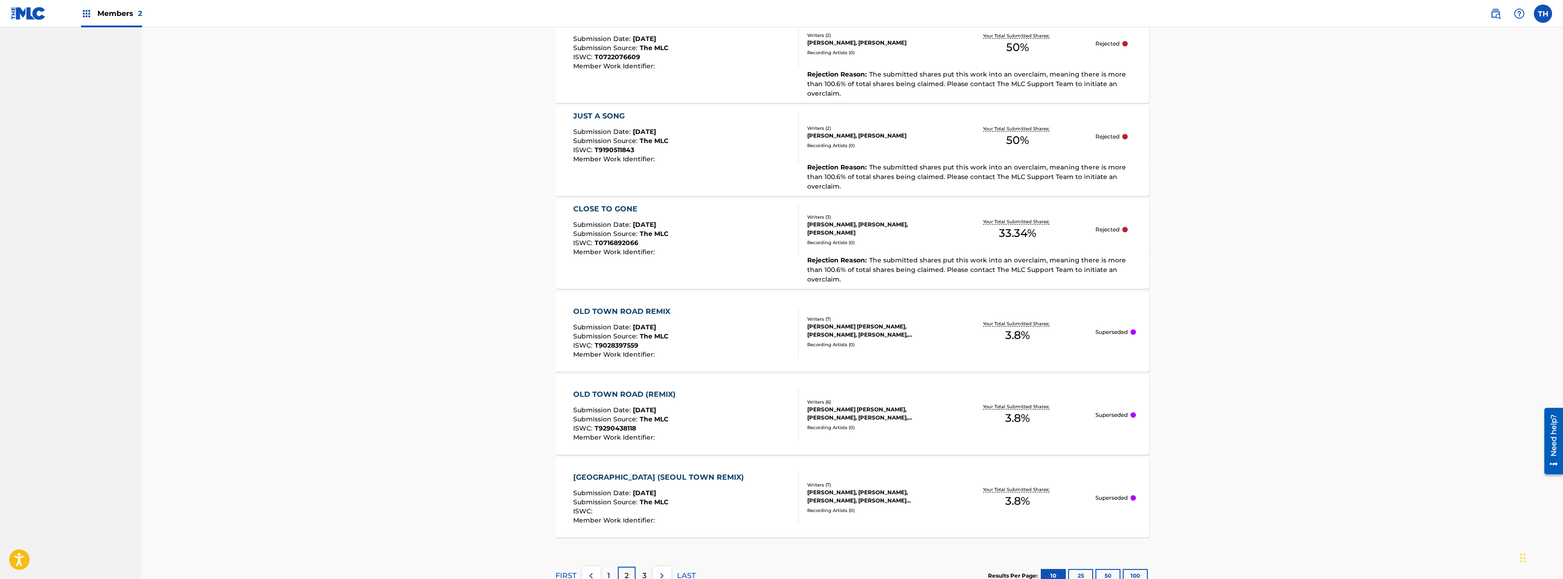
scroll to position [707, 0]
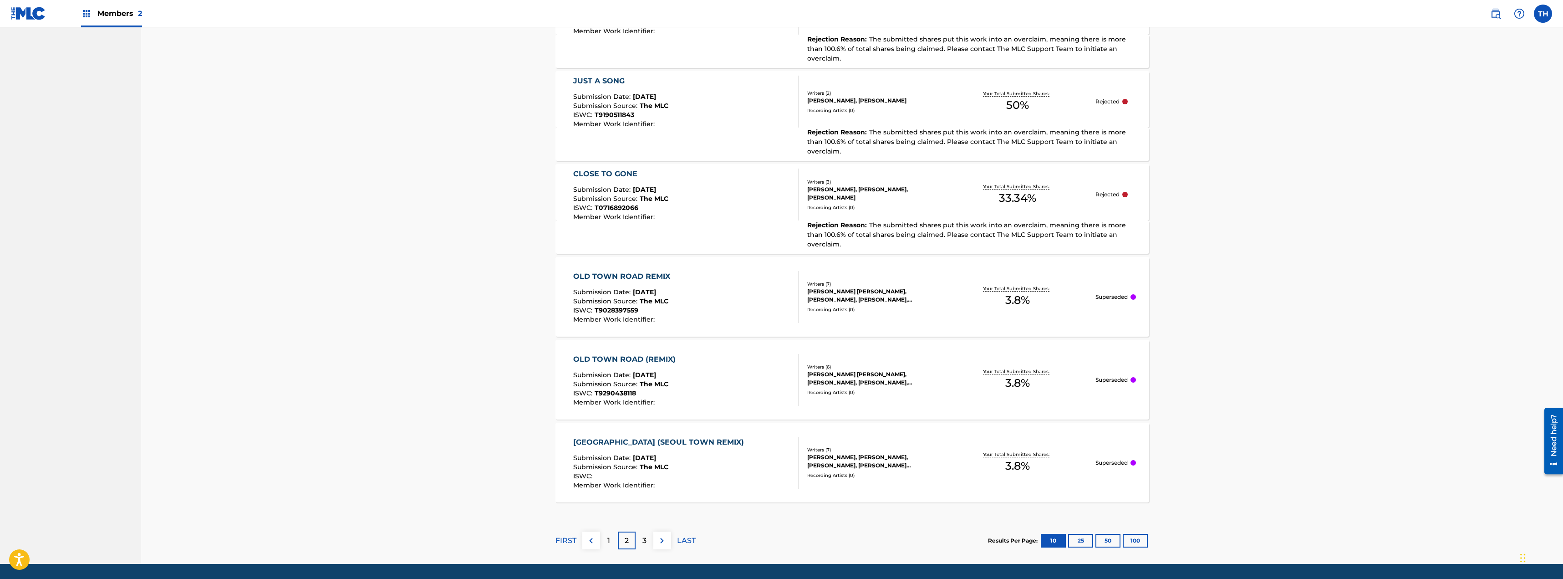
click at [1081, 534] on button "25" at bounding box center [1080, 541] width 25 height 14
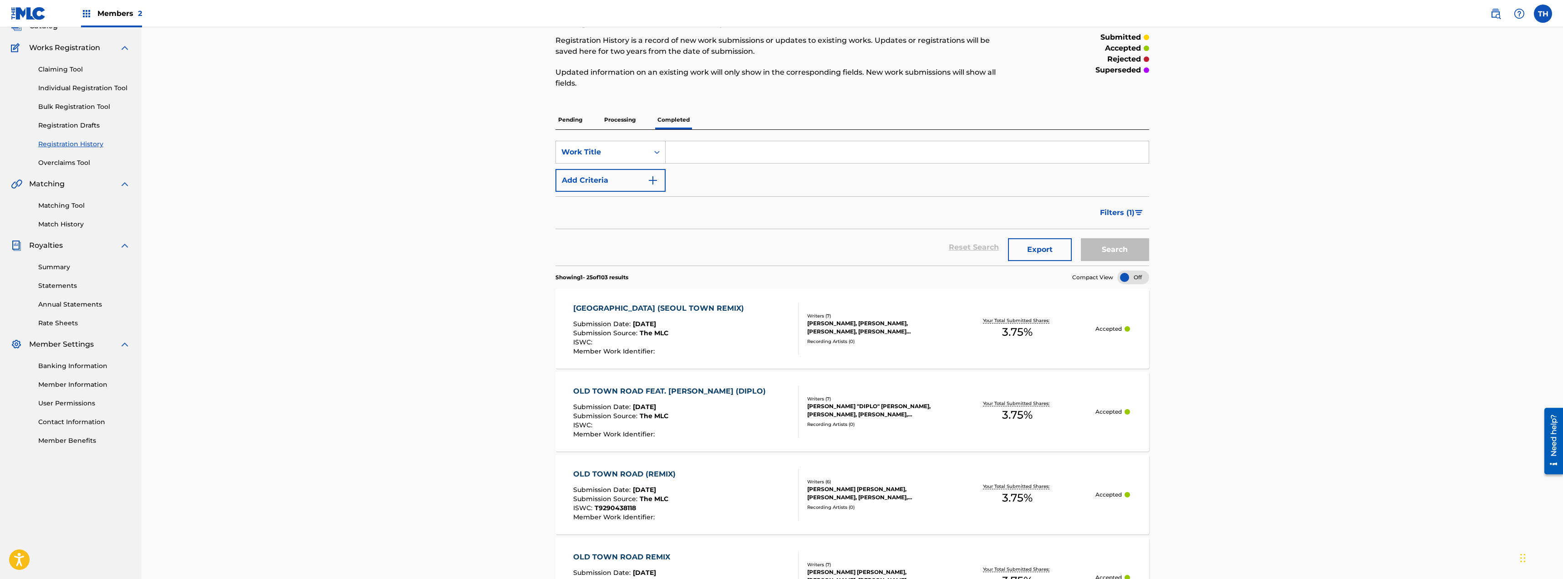
scroll to position [0, 0]
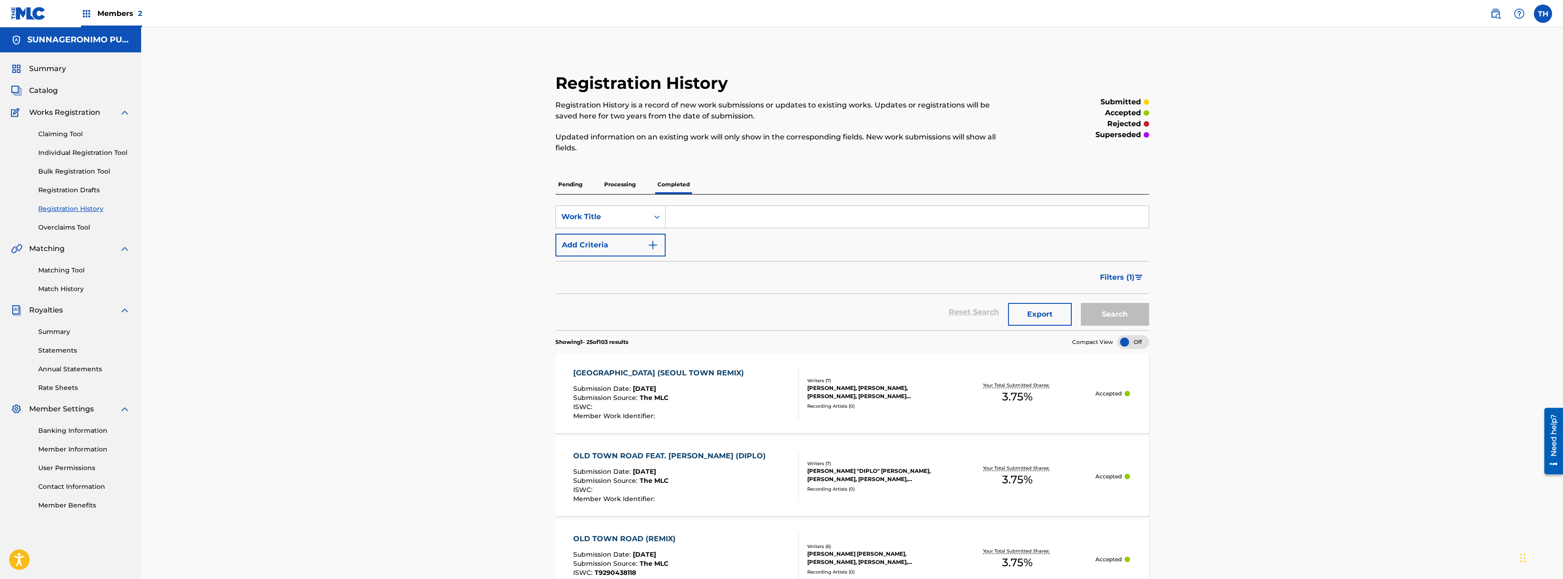
click at [90, 60] on div "Summary Catalog Works Registration Claiming Tool Individual Registration Tool B…" at bounding box center [70, 286] width 141 height 469
click at [53, 89] on span "Catalog" at bounding box center [43, 90] width 29 height 11
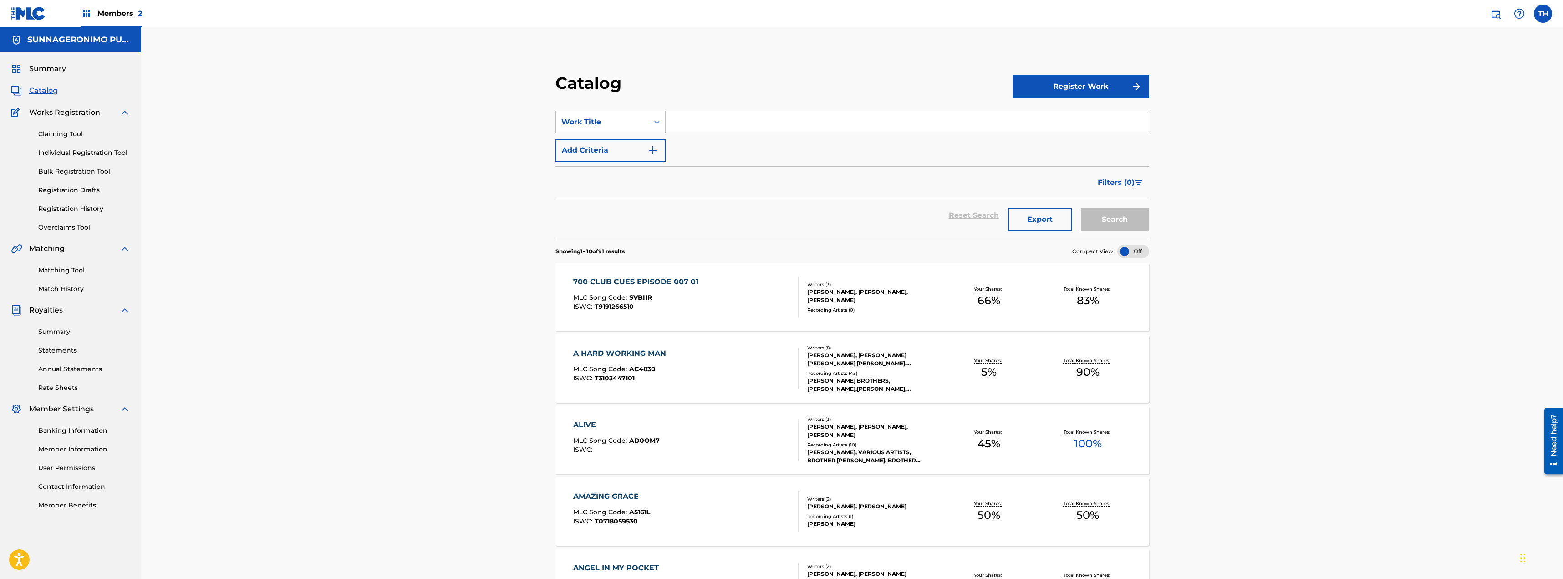
click at [325, 177] on div "Catalog Register Work SearchWithCriteriacc5e613f-4521-4de2-9984-d02b711987cf Wo…" at bounding box center [852, 524] width 1422 height 994
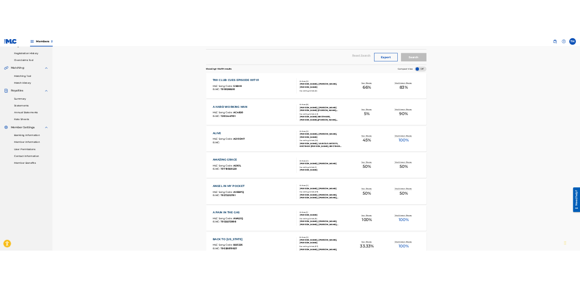
scroll to position [228, 0]
